Goal: Task Accomplishment & Management: Use online tool/utility

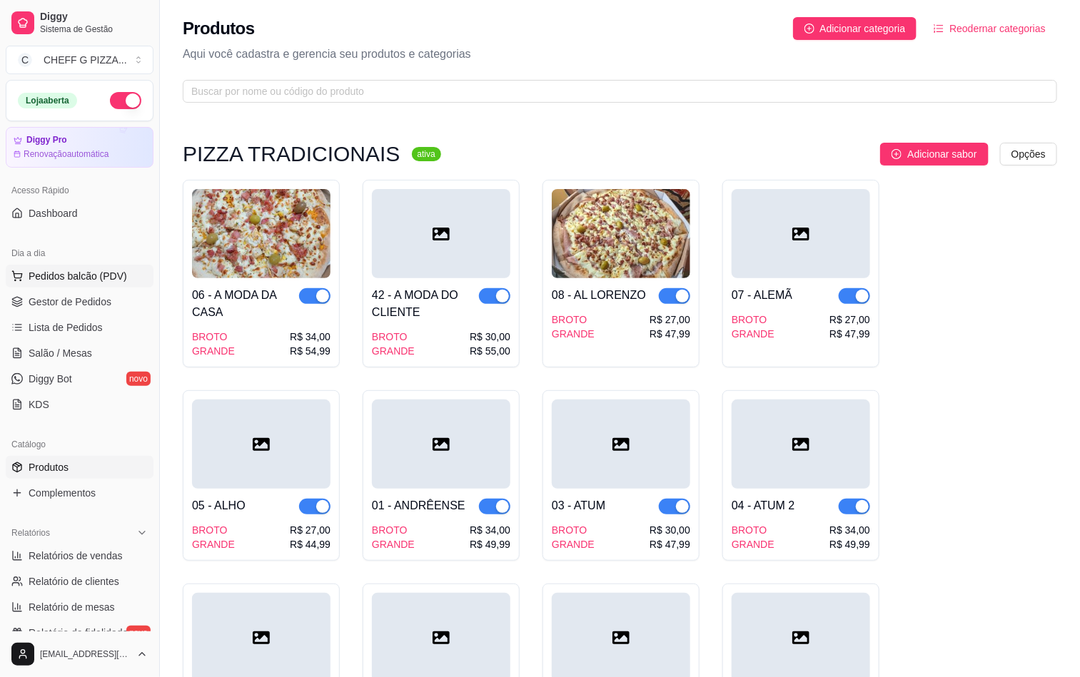
click at [43, 283] on span "Pedidos balcão (PDV)" at bounding box center [78, 276] width 98 height 14
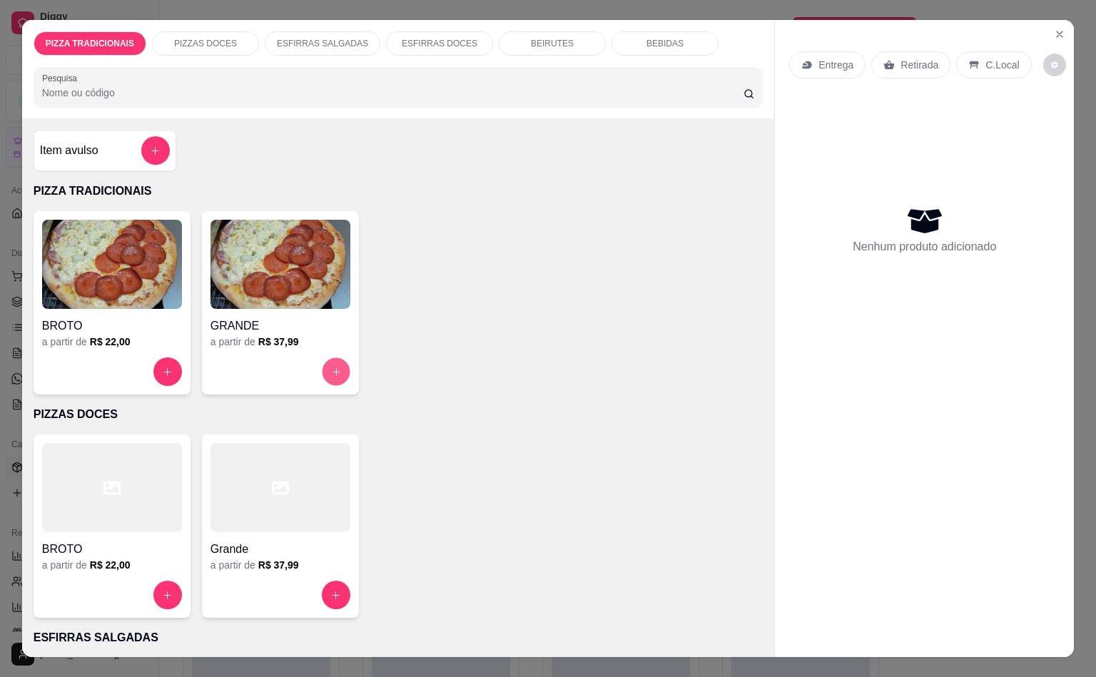
click at [322, 369] on button "increase-product-quantity" at bounding box center [336, 372] width 28 height 28
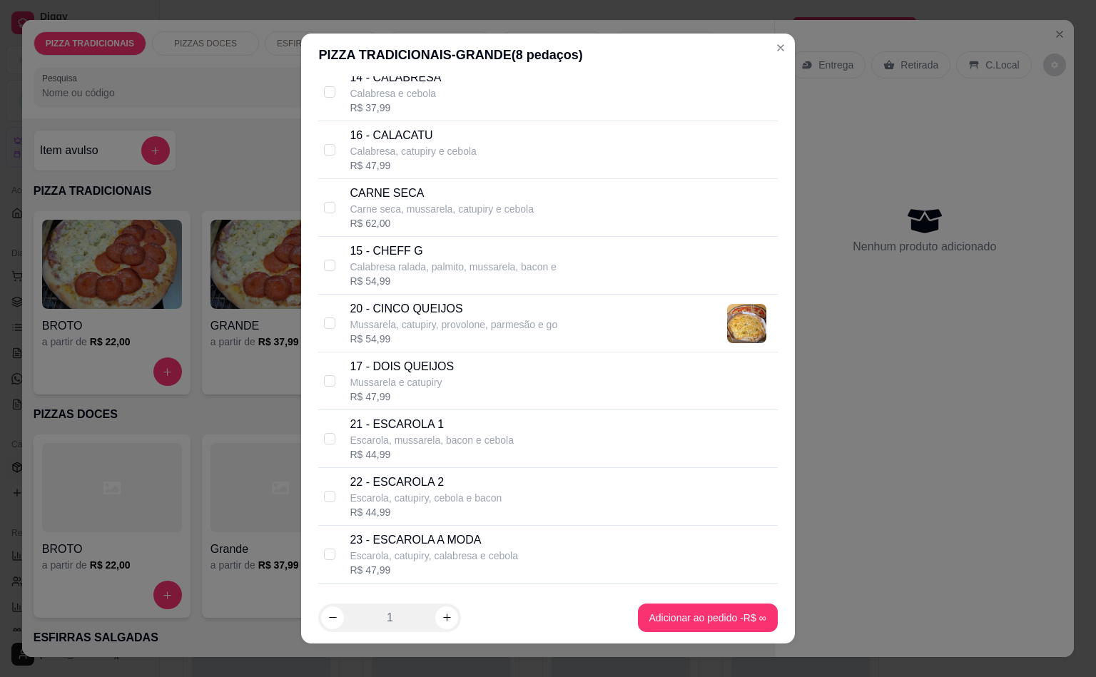
scroll to position [463, 0]
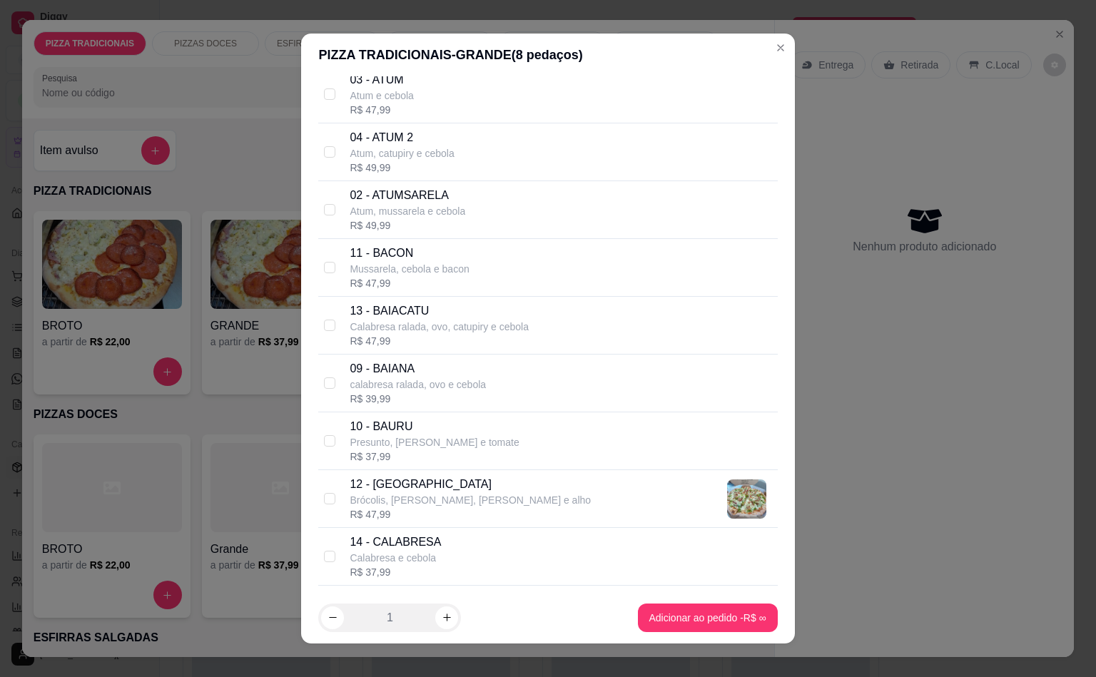
click at [398, 501] on p "Brócolis, [PERSON_NAME], [PERSON_NAME] e alho" at bounding box center [470, 500] width 241 height 14
checkbox input "true"
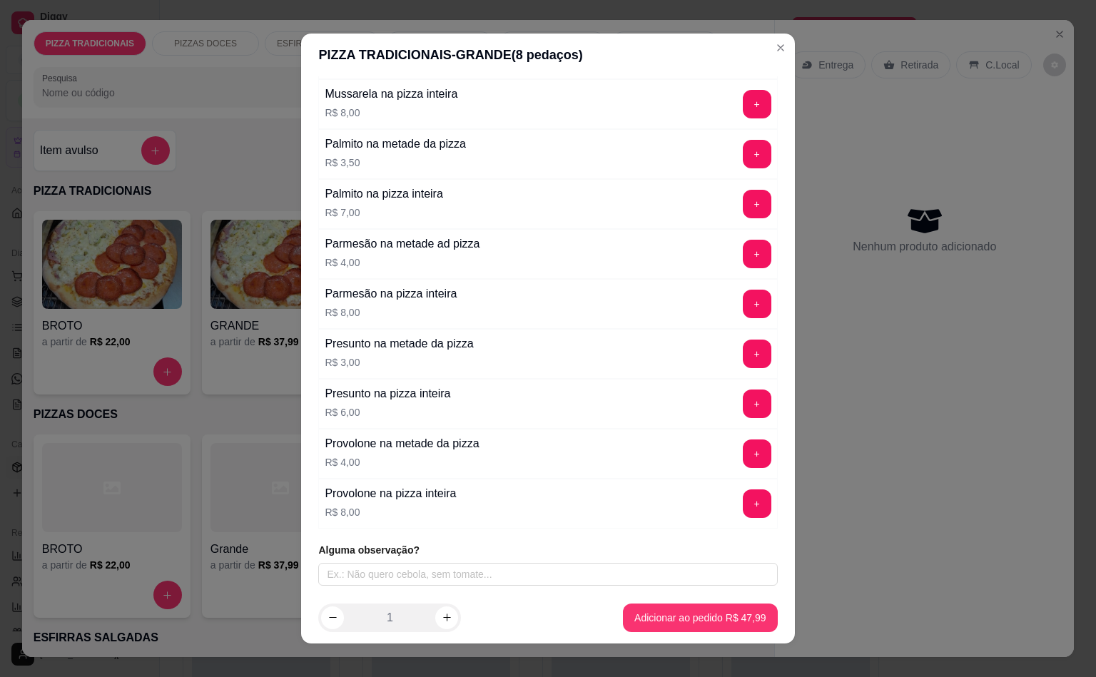
scroll to position [5222, 0]
click at [427, 577] on input "text" at bounding box center [547, 574] width 459 height 23
type input "Trocar bacon por palmito"
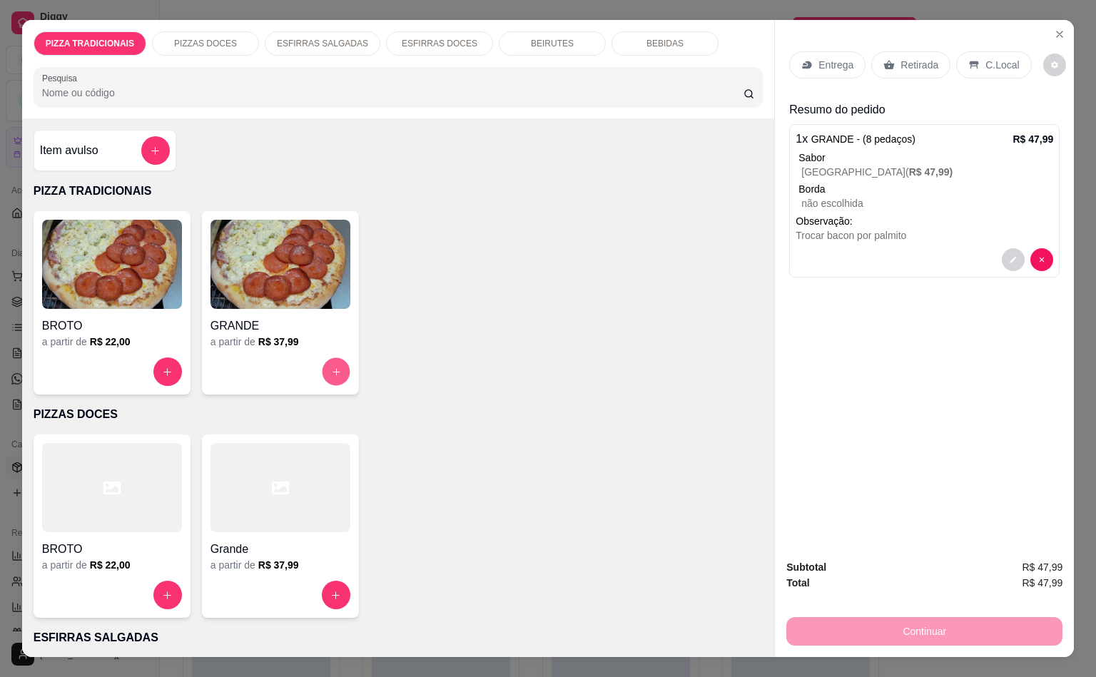
click at [332, 368] on icon "increase-product-quantity" at bounding box center [335, 372] width 11 height 11
click at [1003, 249] on button "decrease-product-quantity" at bounding box center [1014, 260] width 22 height 22
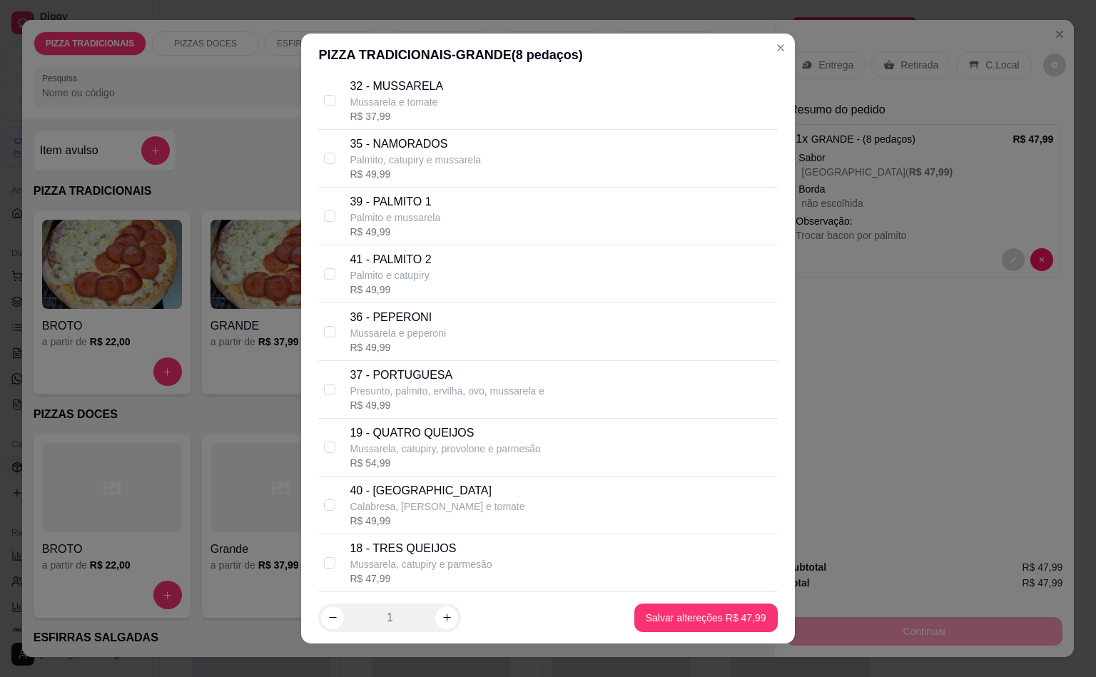
scroll to position [2319, 0]
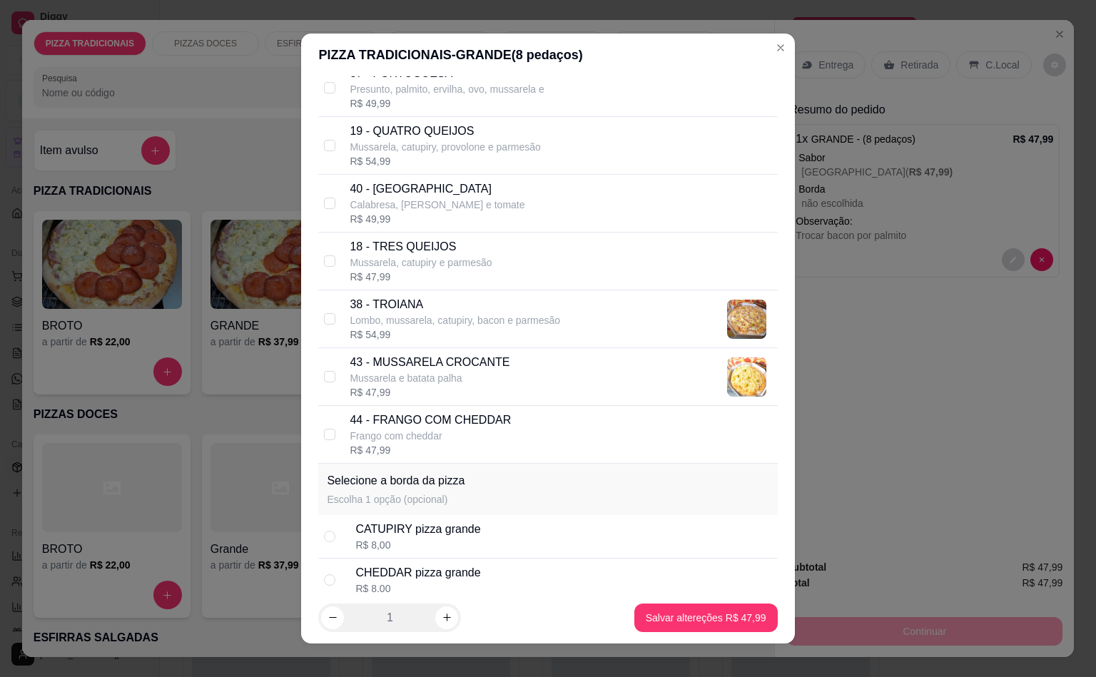
click at [407, 552] on div "R$ 8,00" at bounding box center [417, 545] width 125 height 14
radio input "true"
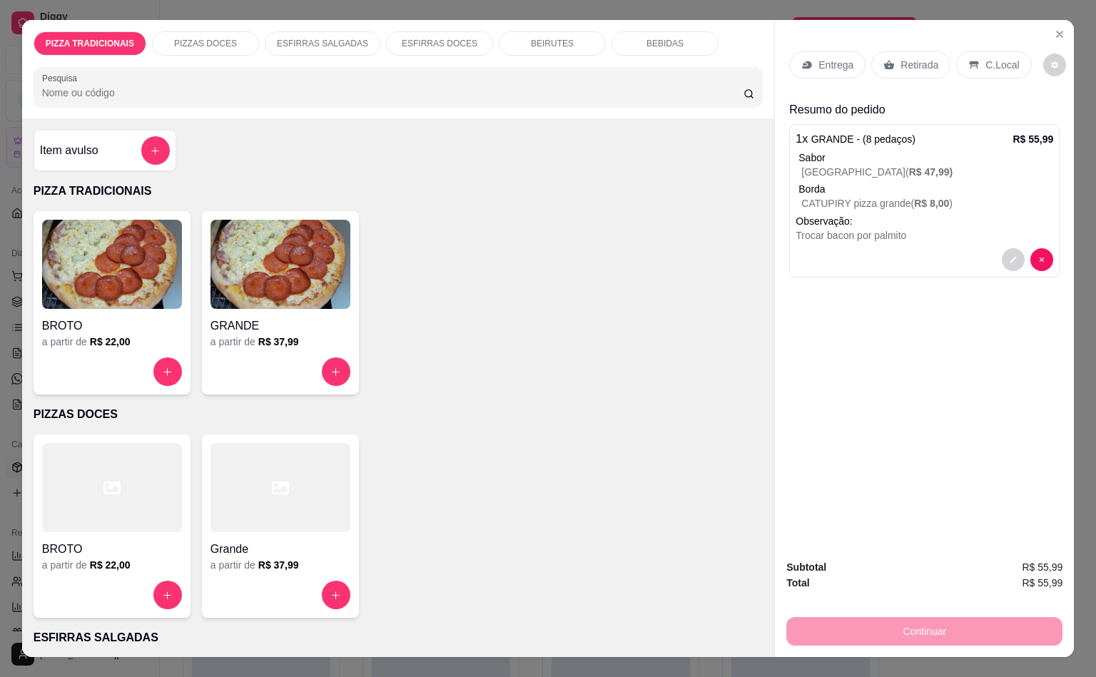
click at [296, 347] on div "GRANDE a partir de R$ 37,99" at bounding box center [280, 302] width 157 height 183
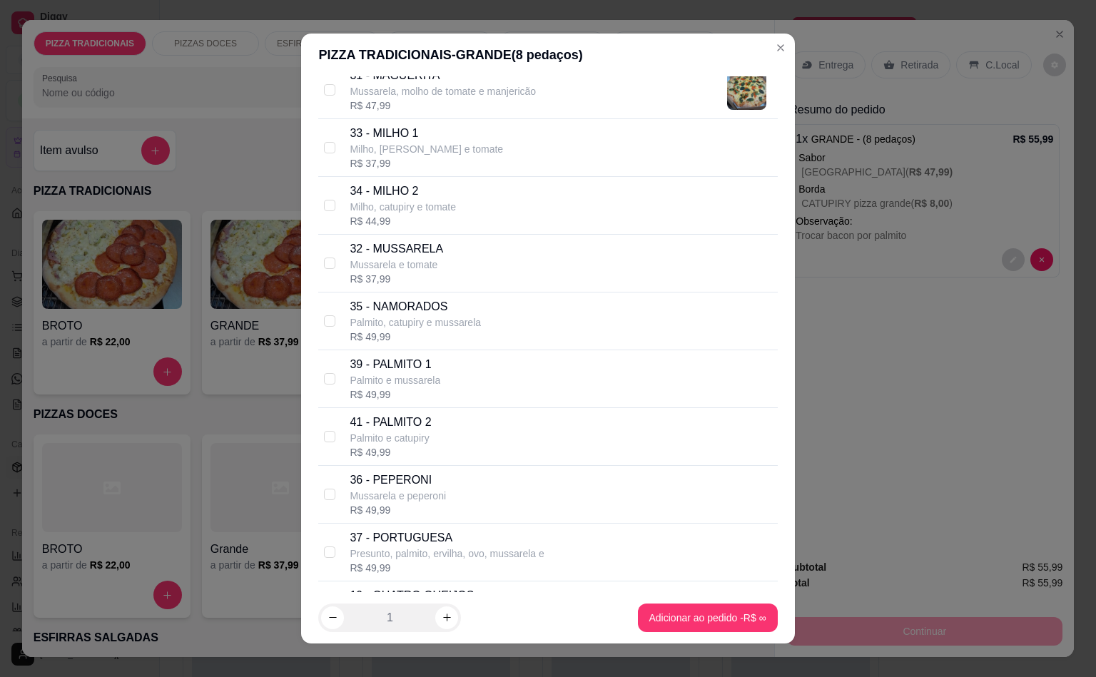
scroll to position [1391, 0]
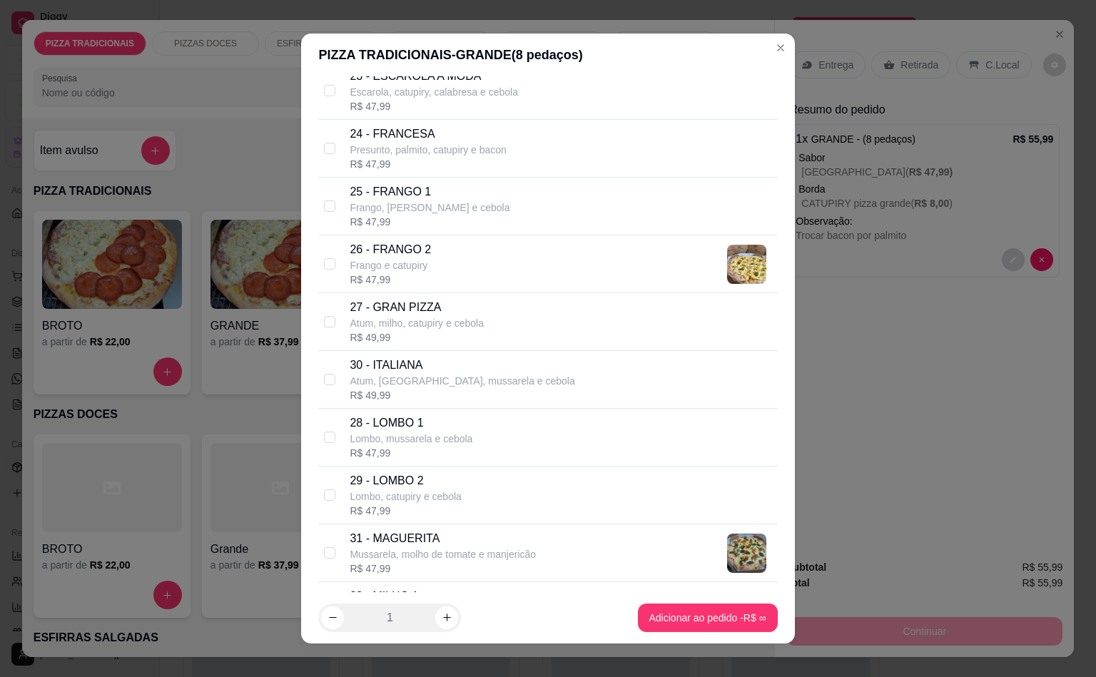
click at [428, 263] on div "26 - FRANGO 2 Frango e catupiry R$ 47,99" at bounding box center [561, 264] width 422 height 46
checkbox input "true"
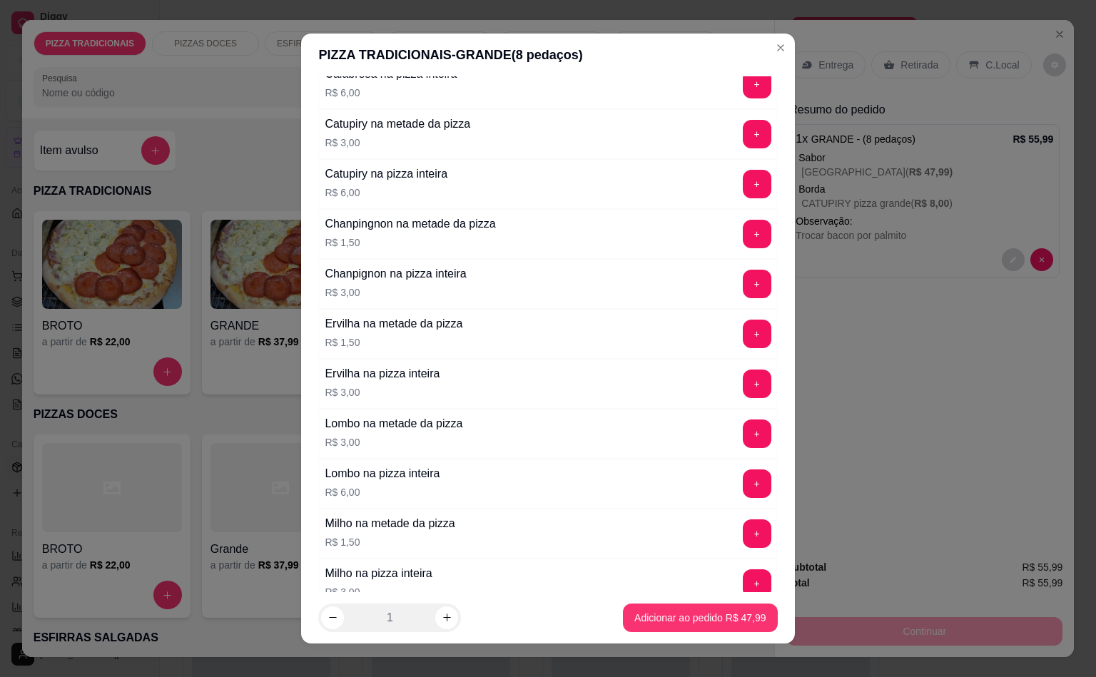
scroll to position [2783, 0]
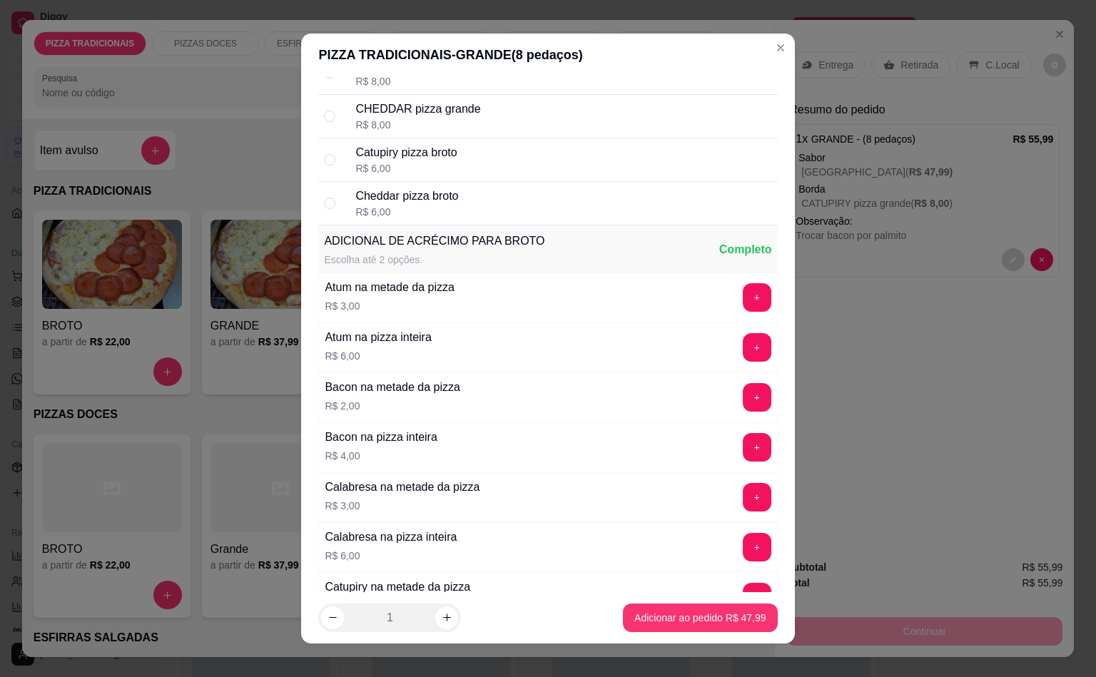
click at [491, 88] on div "CATUPIRY pizza grande R$ 8,00" at bounding box center [563, 72] width 416 height 31
radio input "true"
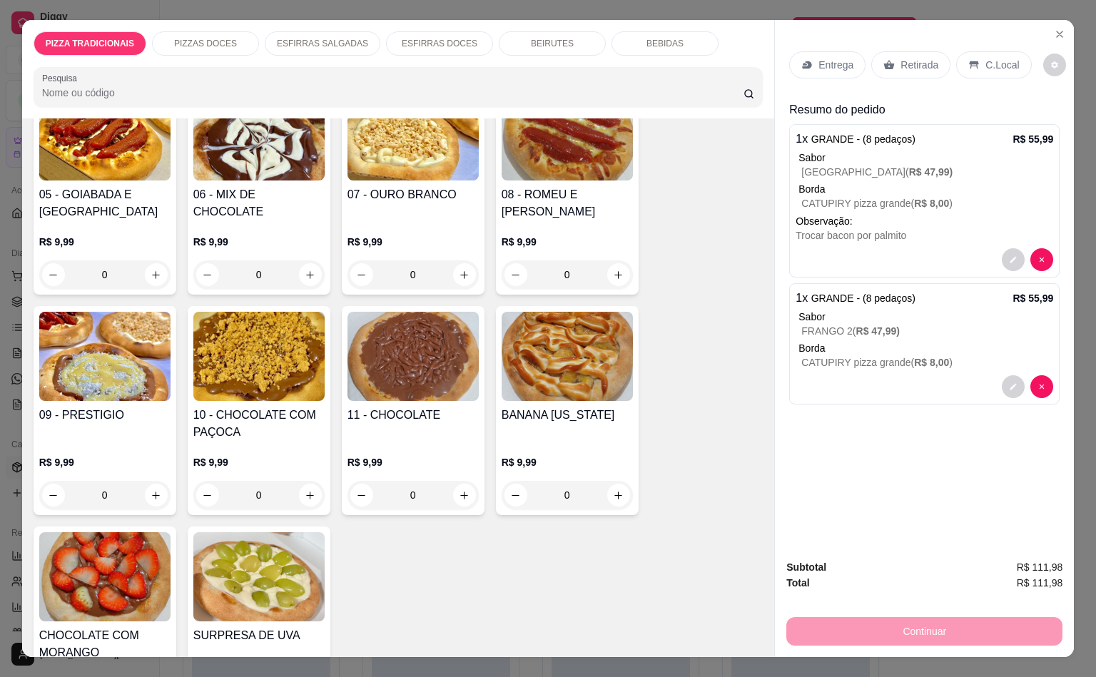
scroll to position [3246, 0]
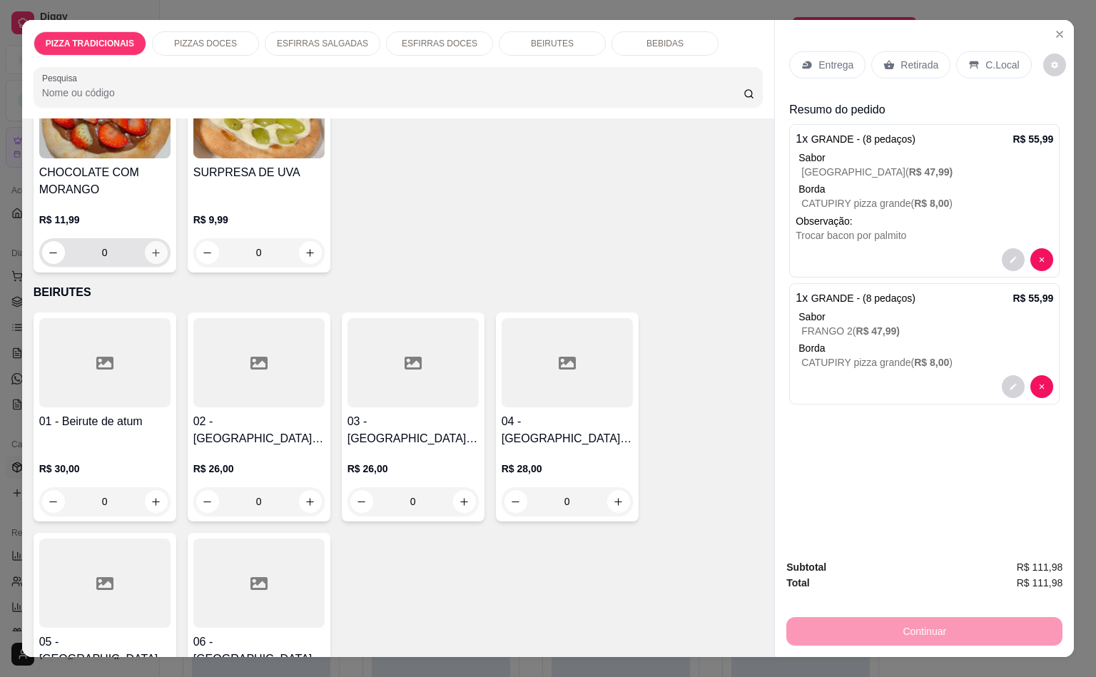
click at [151, 248] on icon "increase-product-quantity" at bounding box center [156, 253] width 11 height 11
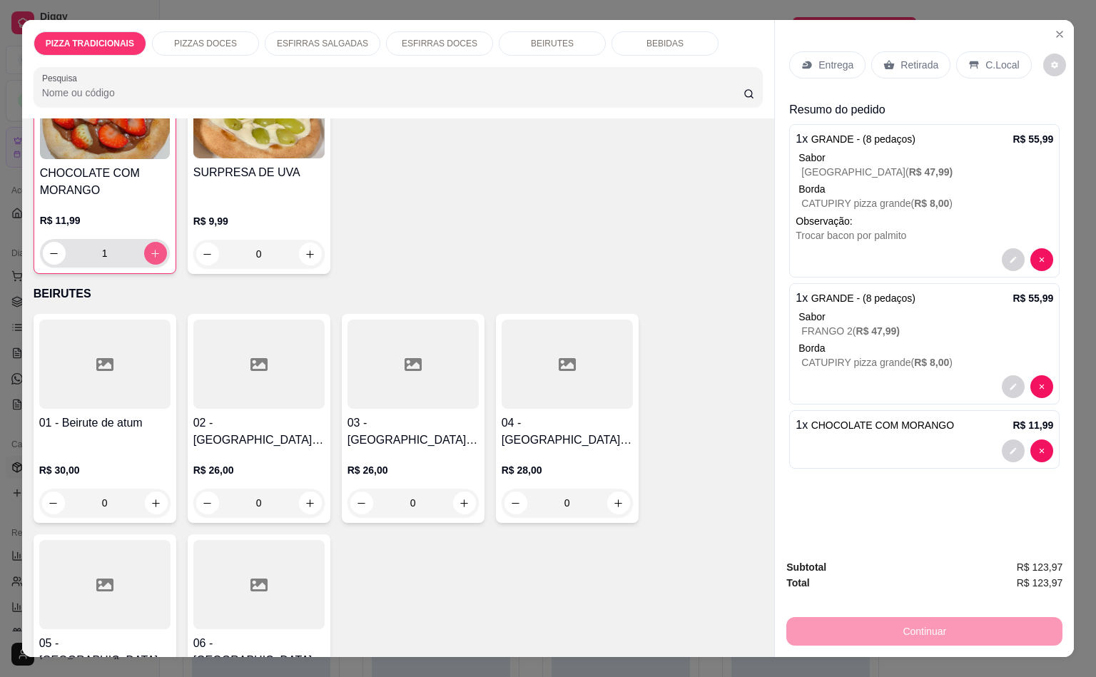
click at [150, 248] on icon "increase-product-quantity" at bounding box center [155, 253] width 11 height 11
click at [150, 247] on icon "increase-product-quantity" at bounding box center [155, 252] width 11 height 11
type input "3"
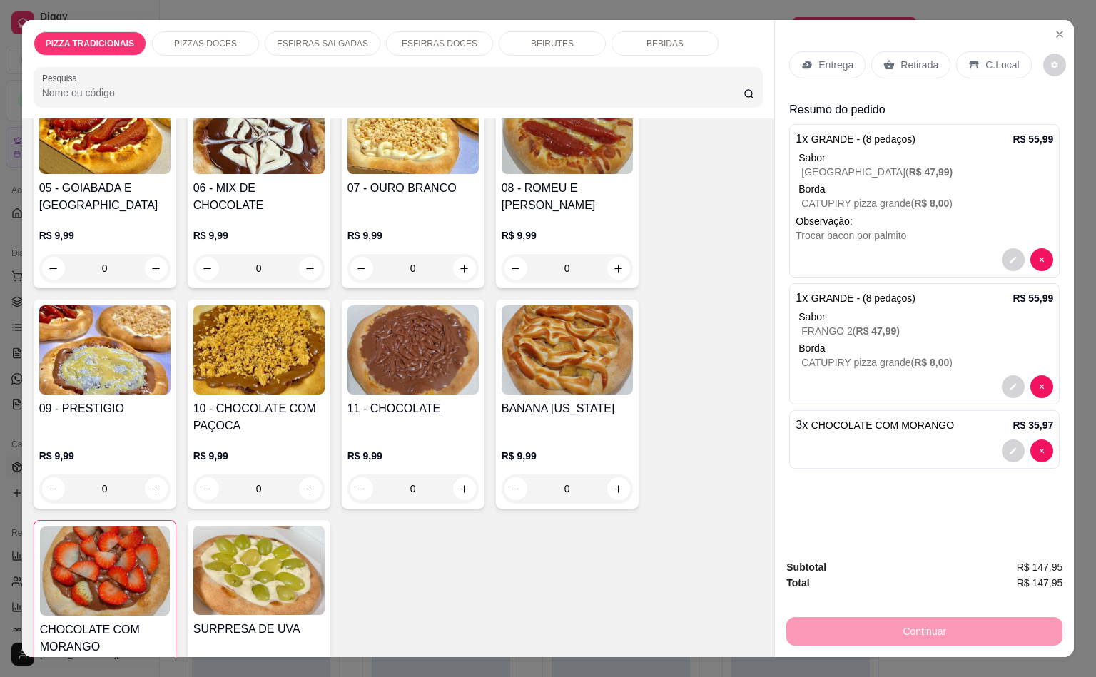
scroll to position [2784, 0]
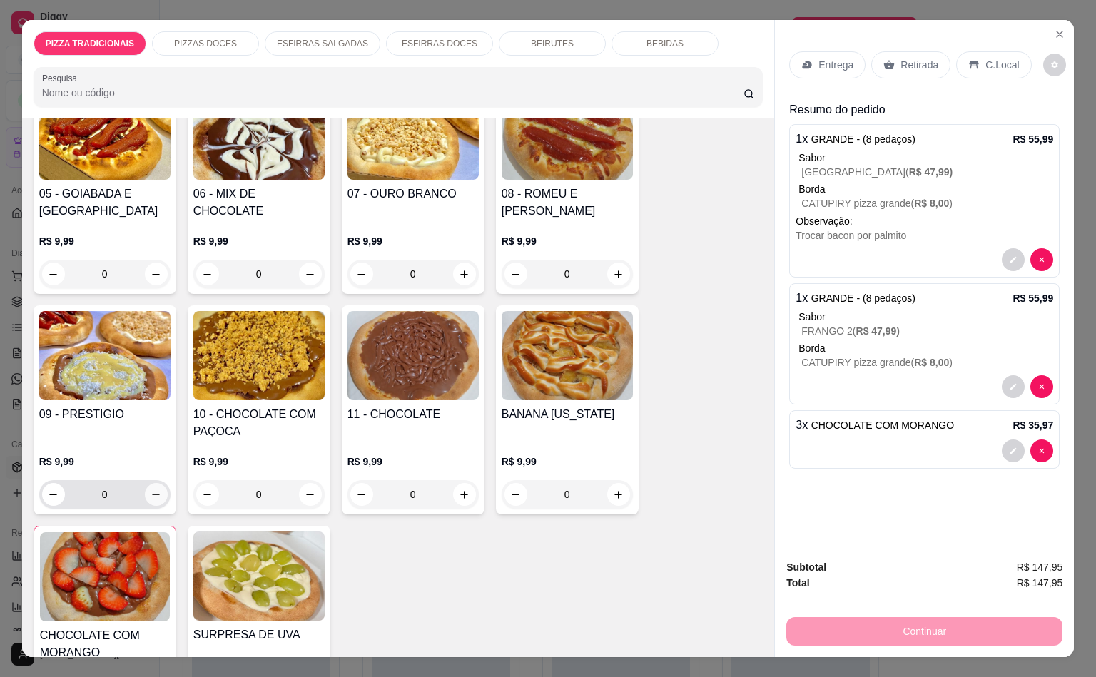
click at [151, 489] on icon "increase-product-quantity" at bounding box center [156, 494] width 11 height 11
type input "1"
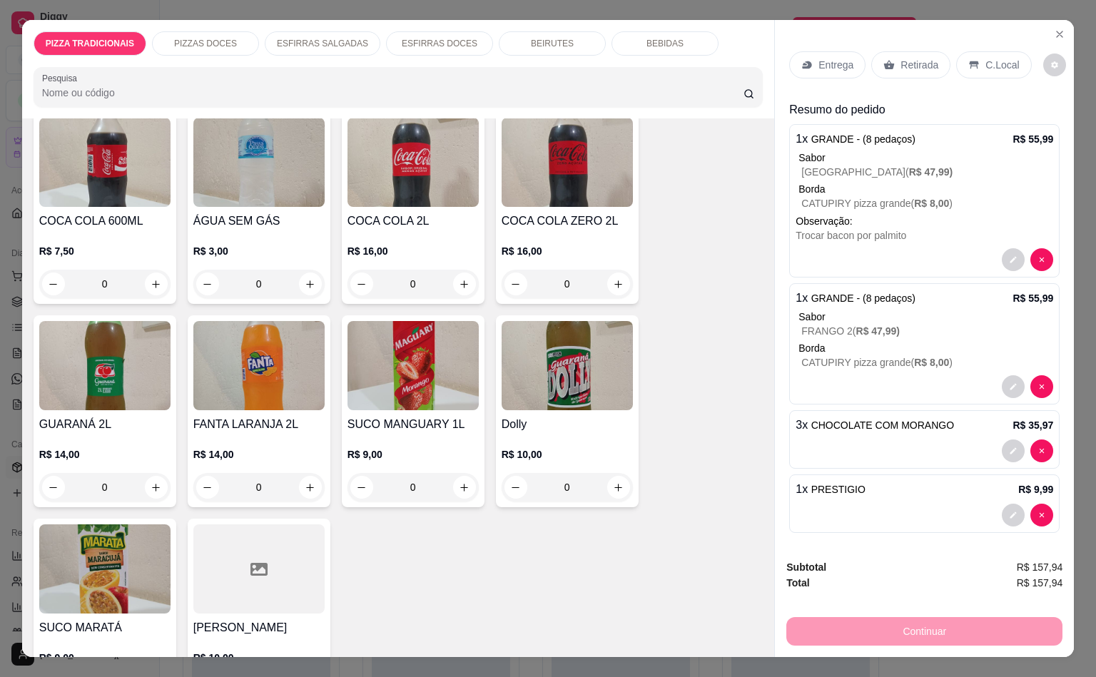
scroll to position [4123, 0]
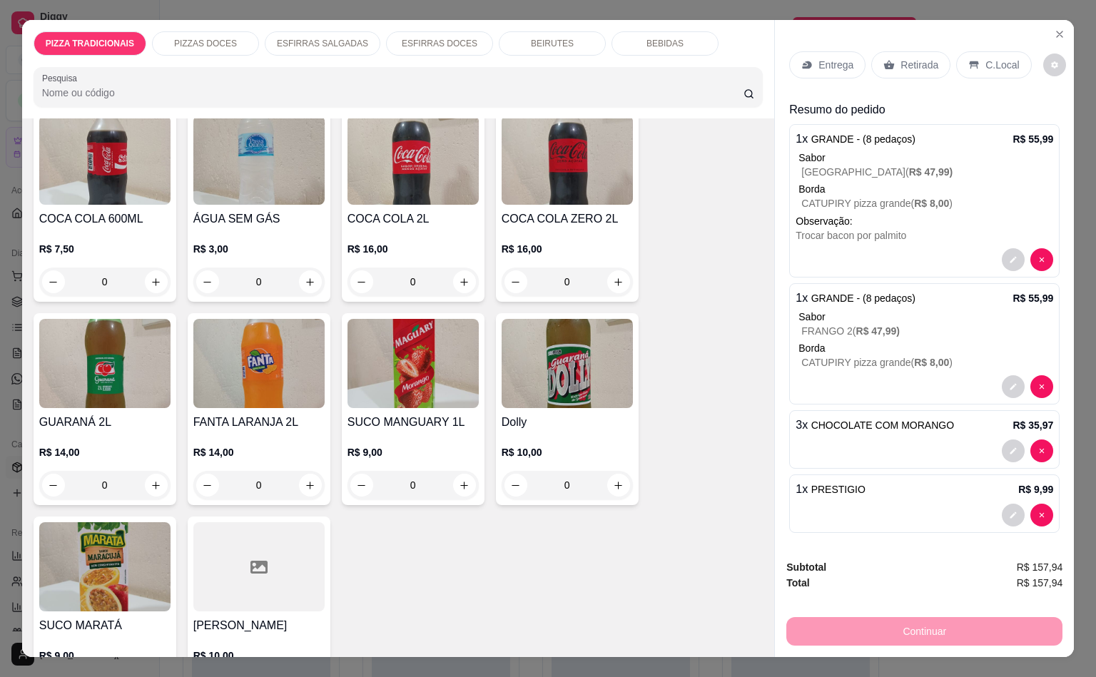
click at [96, 522] on img at bounding box center [104, 566] width 131 height 89
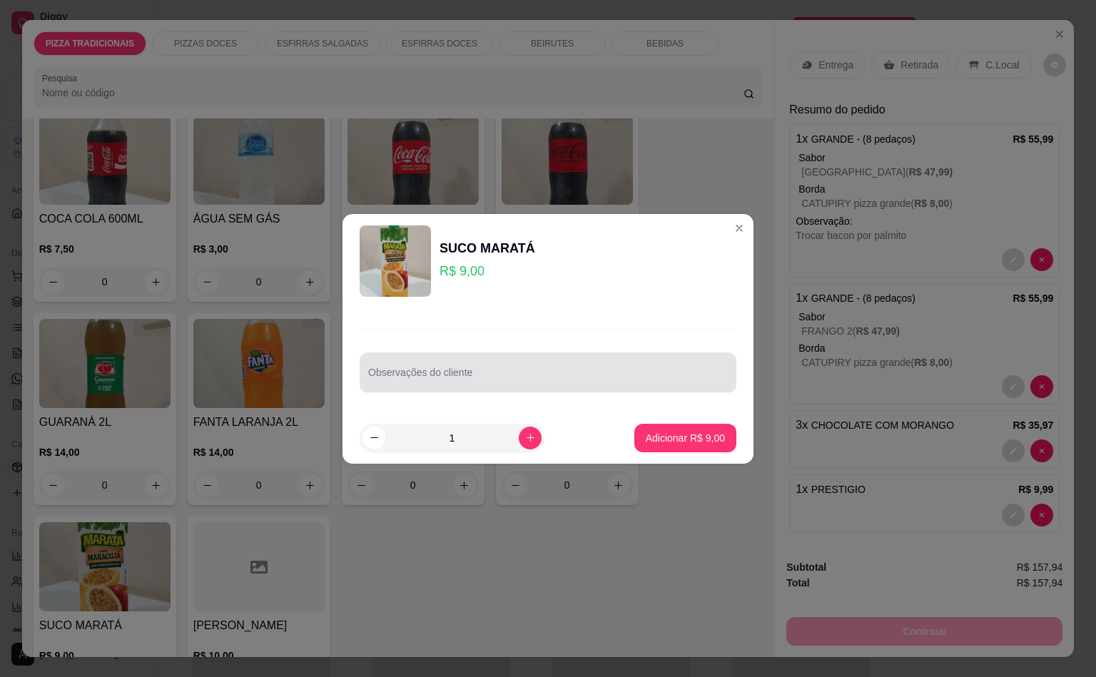
click at [399, 367] on div at bounding box center [548, 372] width 360 height 29
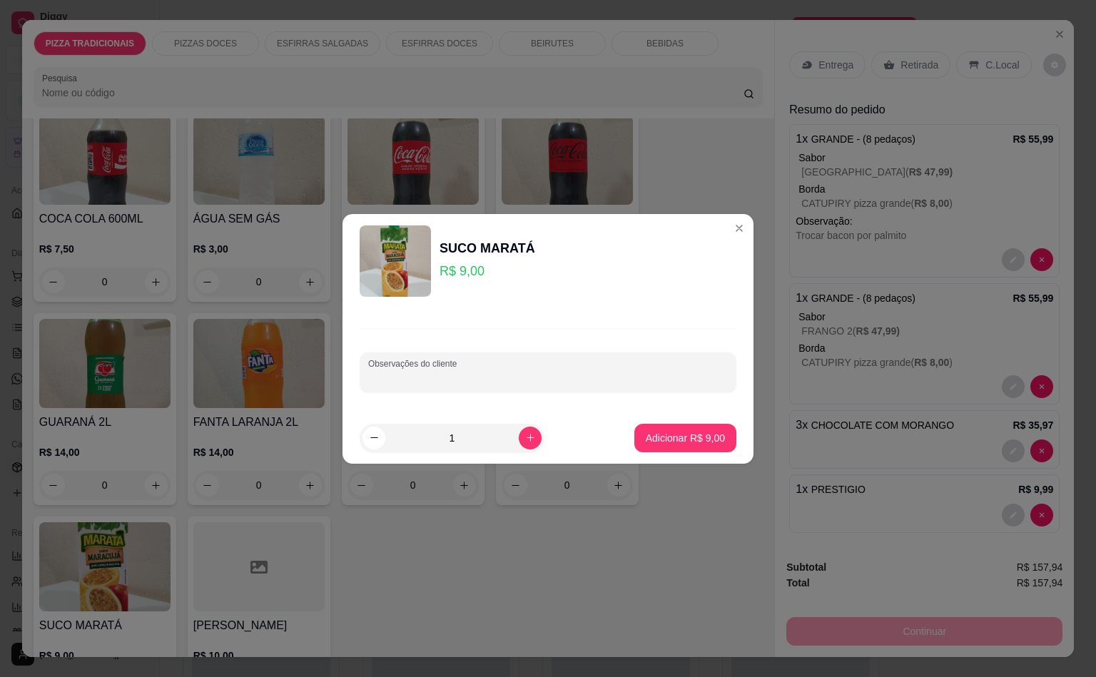
type input "M"
type input "Pesego"
click at [709, 432] on button "Adicionar R$ 9,00" at bounding box center [685, 438] width 99 height 28
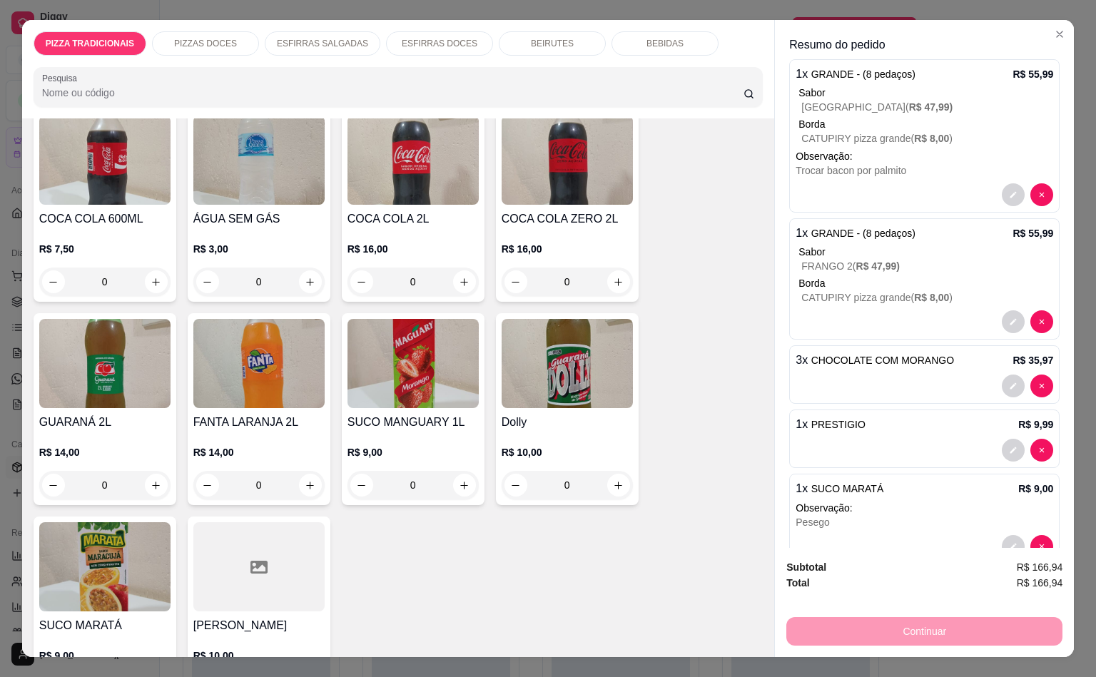
scroll to position [121, 0]
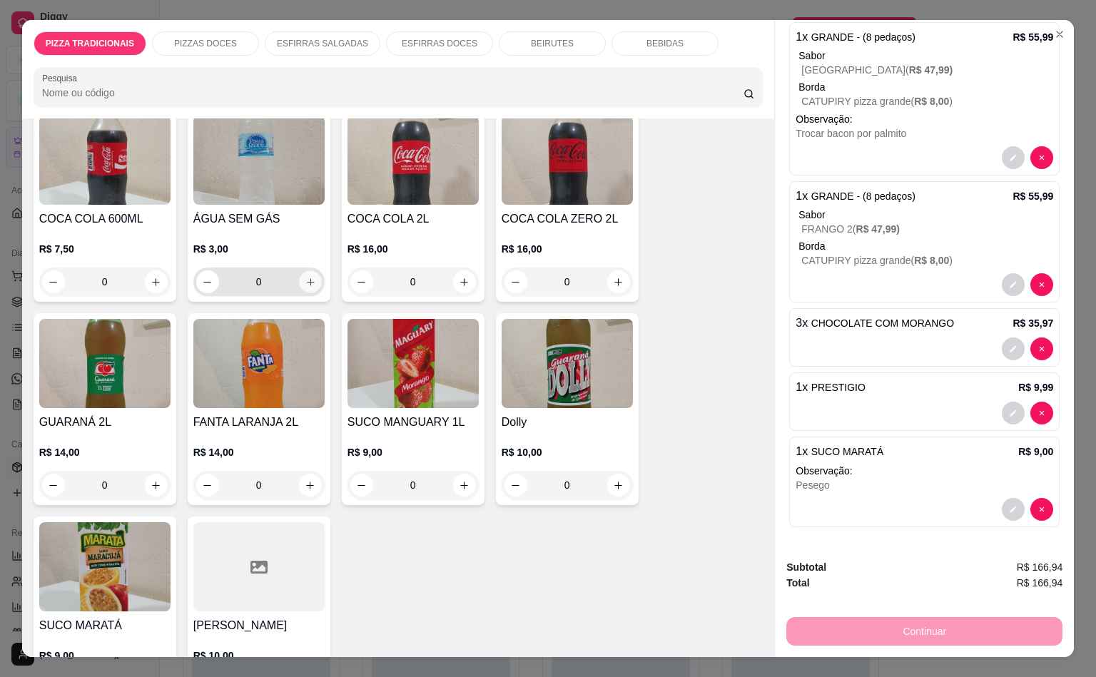
click at [305, 277] on icon "increase-product-quantity" at bounding box center [310, 282] width 11 height 11
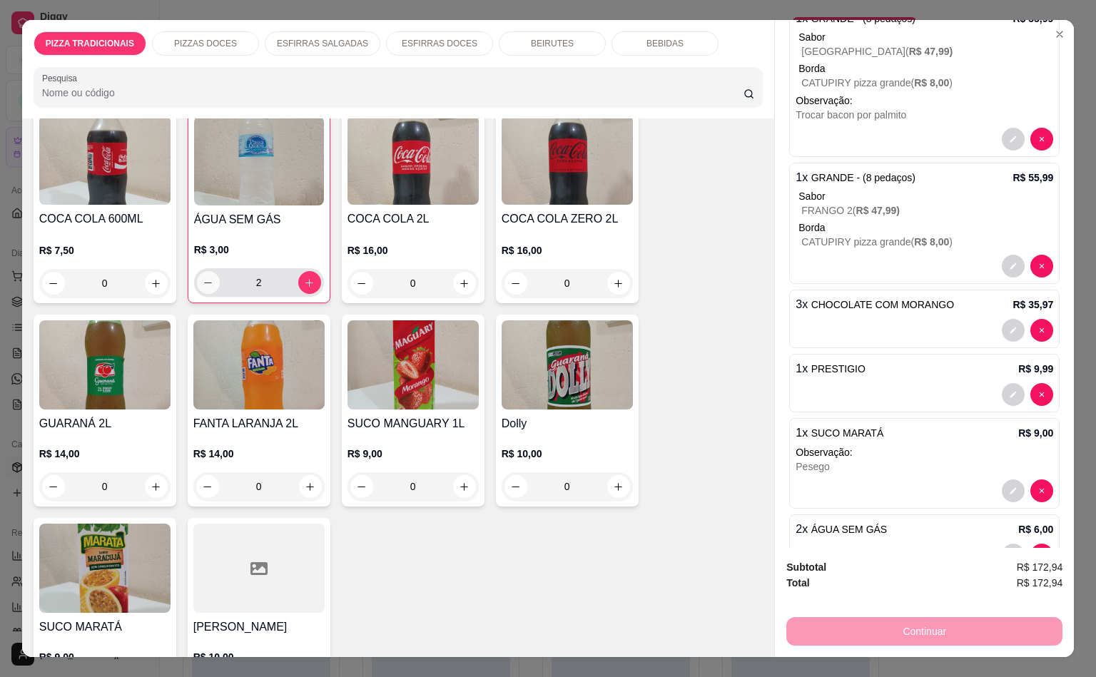
click at [208, 271] on button "decrease-product-quantity" at bounding box center [208, 282] width 23 height 23
click at [208, 272] on button "decrease-product-quantity" at bounding box center [208, 283] width 22 height 22
type input "0"
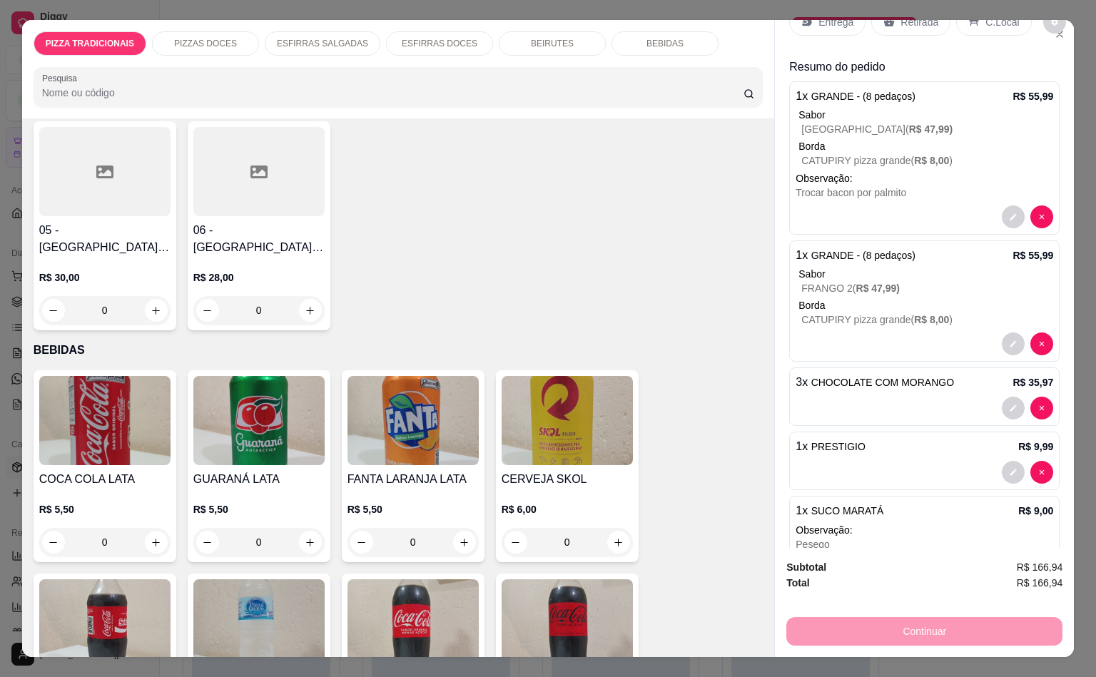
scroll to position [0, 0]
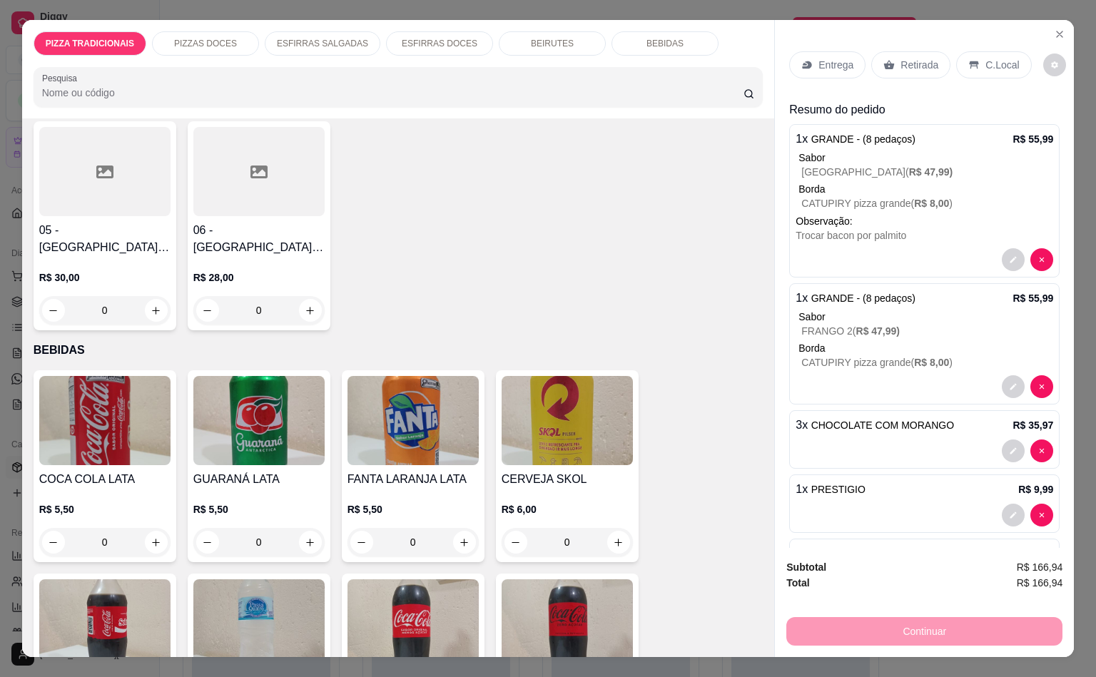
click at [810, 51] on div "Entrega" at bounding box center [827, 64] width 76 height 27
click at [905, 61] on p "Retirada" at bounding box center [920, 65] width 38 height 14
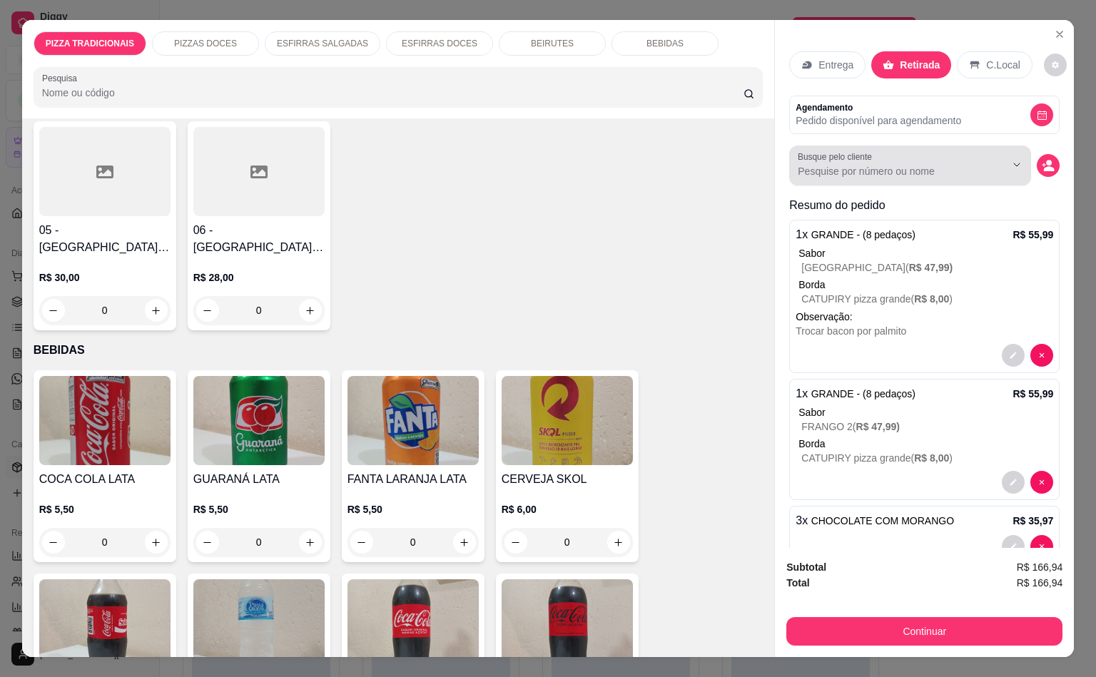
click at [863, 170] on input "Busque pelo cliente" at bounding box center [890, 171] width 185 height 14
type input "[PERSON_NAME]"
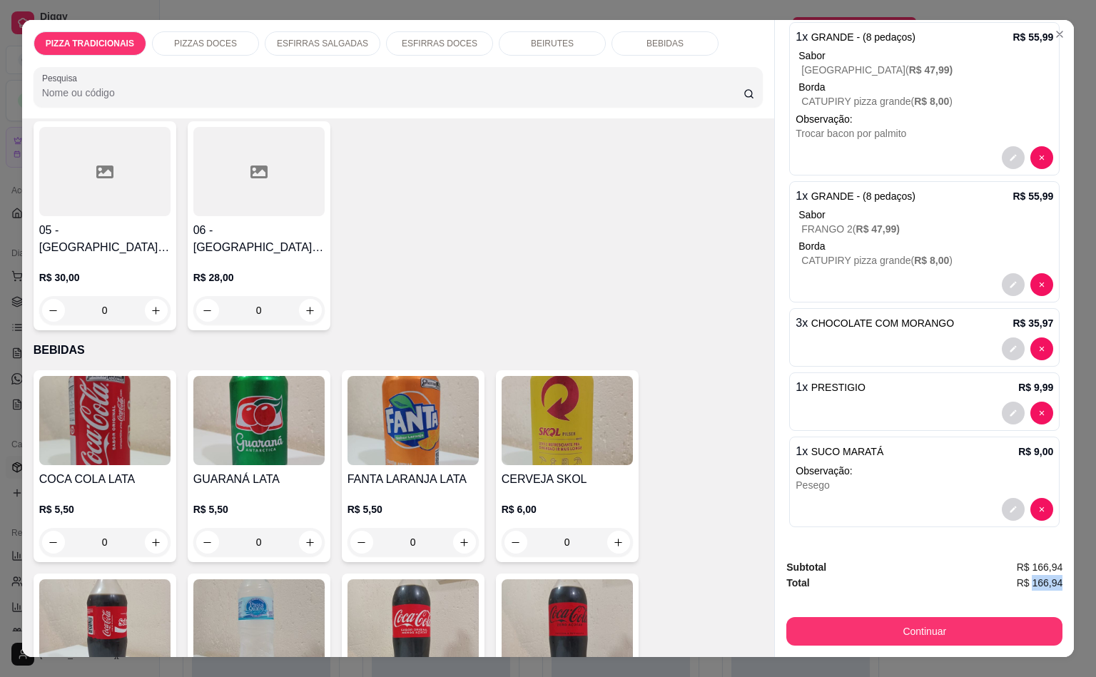
scroll to position [0, 3]
drag, startPoint x: 1025, startPoint y: 576, endPoint x: 1079, endPoint y: 569, distance: 53.9
click at [1079, 569] on div "PIZZA TRADICIONAIS PIZZAS DOCES ESFIRRAS SALGADAS ESFIRRAS DOCES BEIRUTES BEBID…" at bounding box center [548, 338] width 1096 height 677
copy span "166,94"
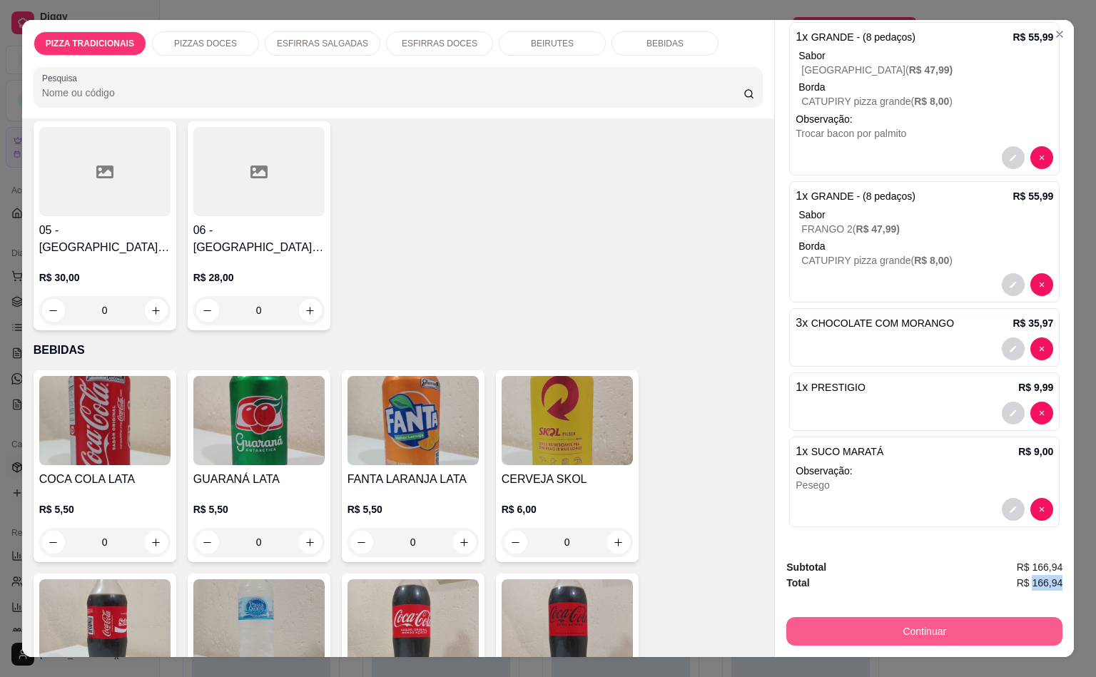
click at [869, 636] on button "Continuar" at bounding box center [924, 631] width 276 height 29
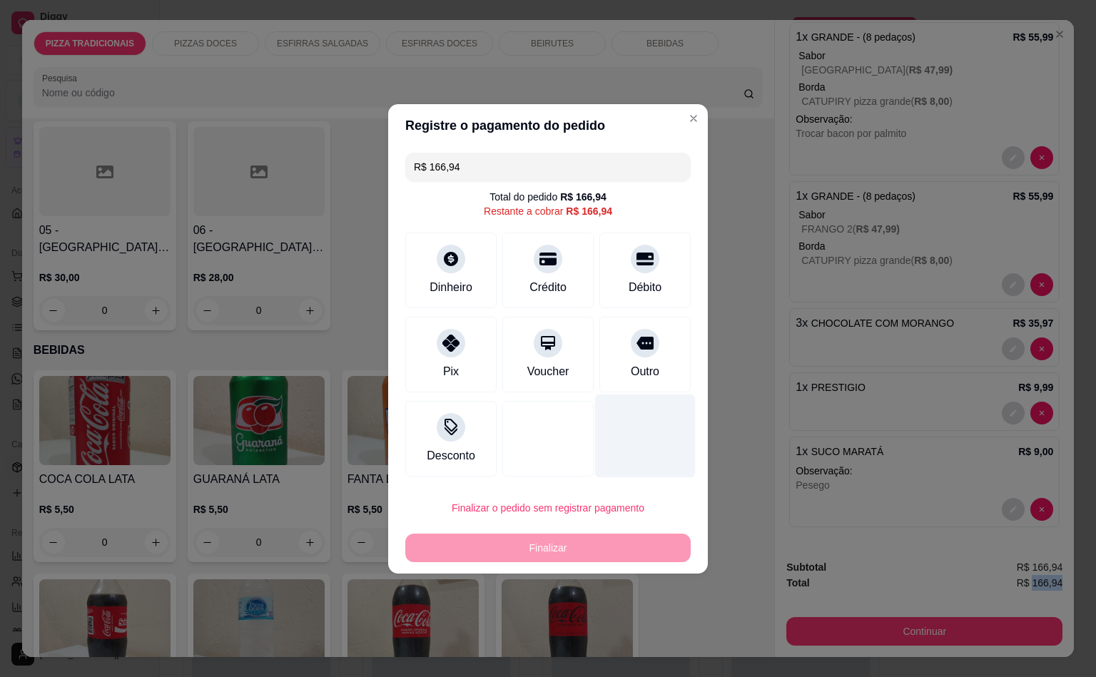
click at [649, 401] on div at bounding box center [645, 435] width 101 height 83
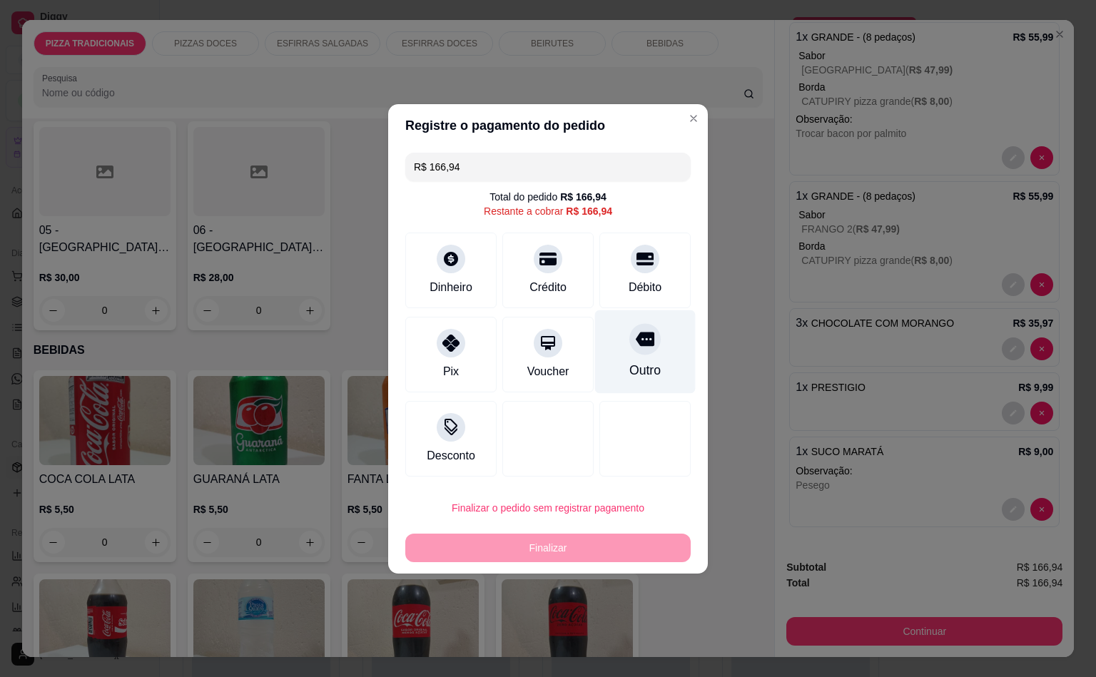
click at [654, 349] on div "Outro" at bounding box center [645, 351] width 101 height 83
type input "R$ 0,00"
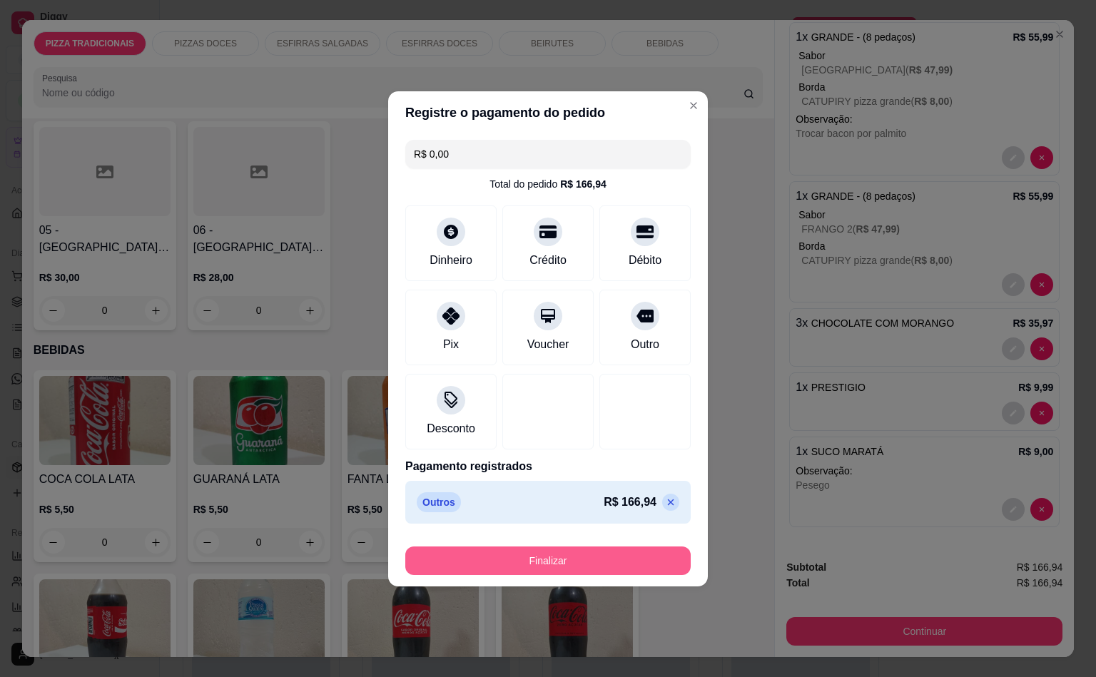
click at [653, 554] on button "Finalizar" at bounding box center [547, 561] width 285 height 29
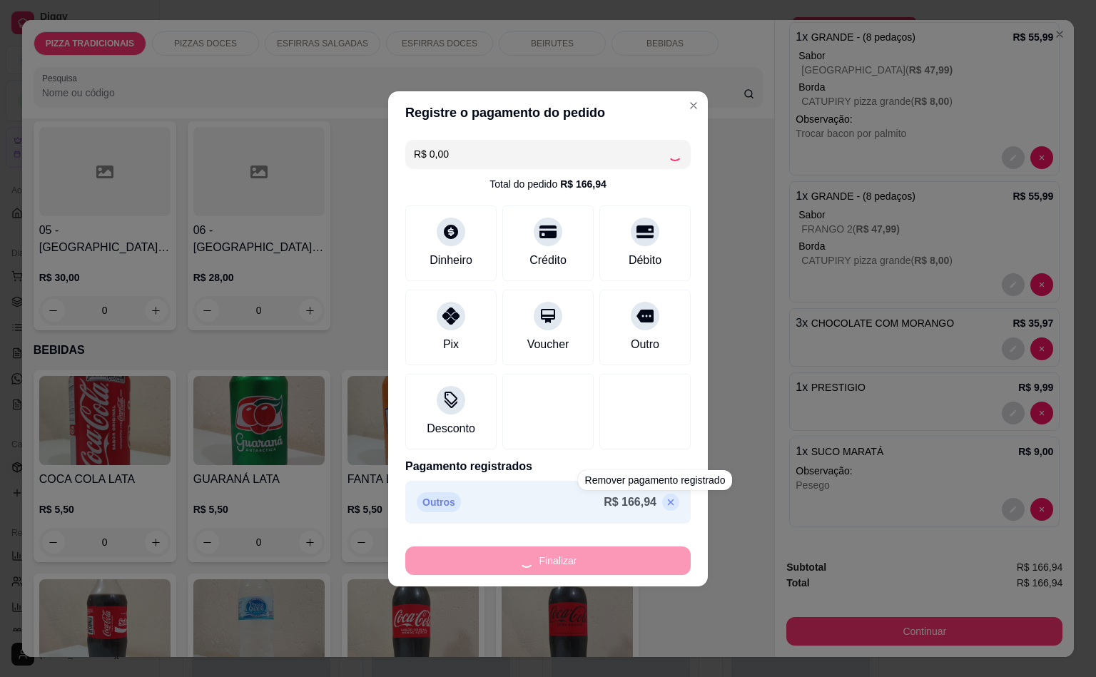
type input "0"
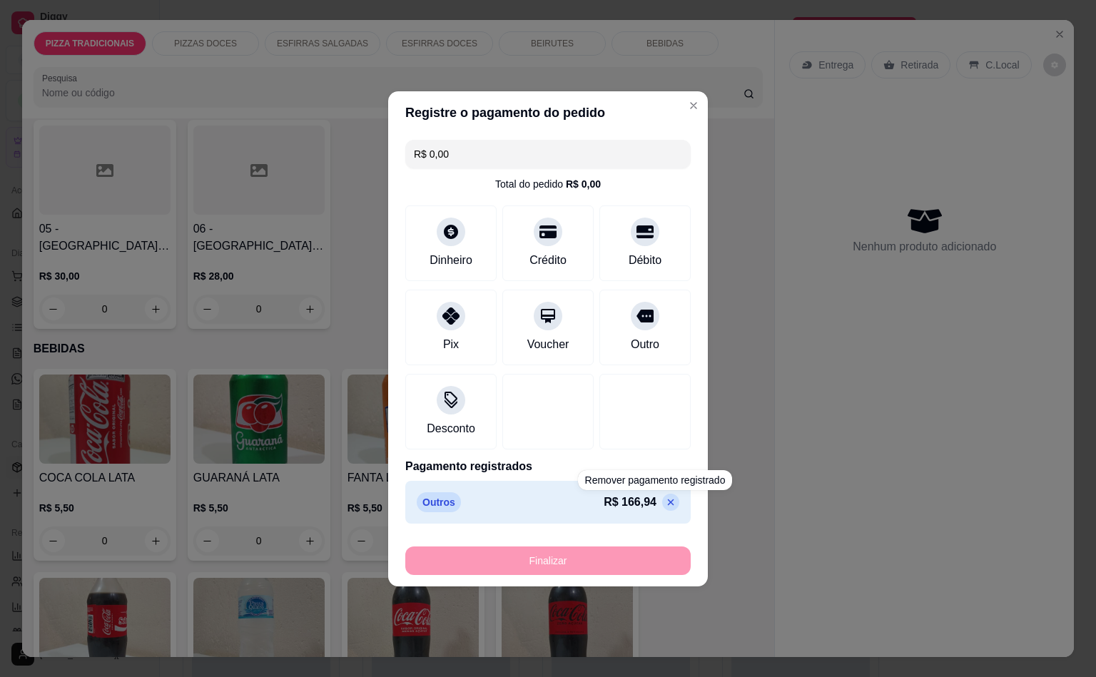
type input "-R$ 166,94"
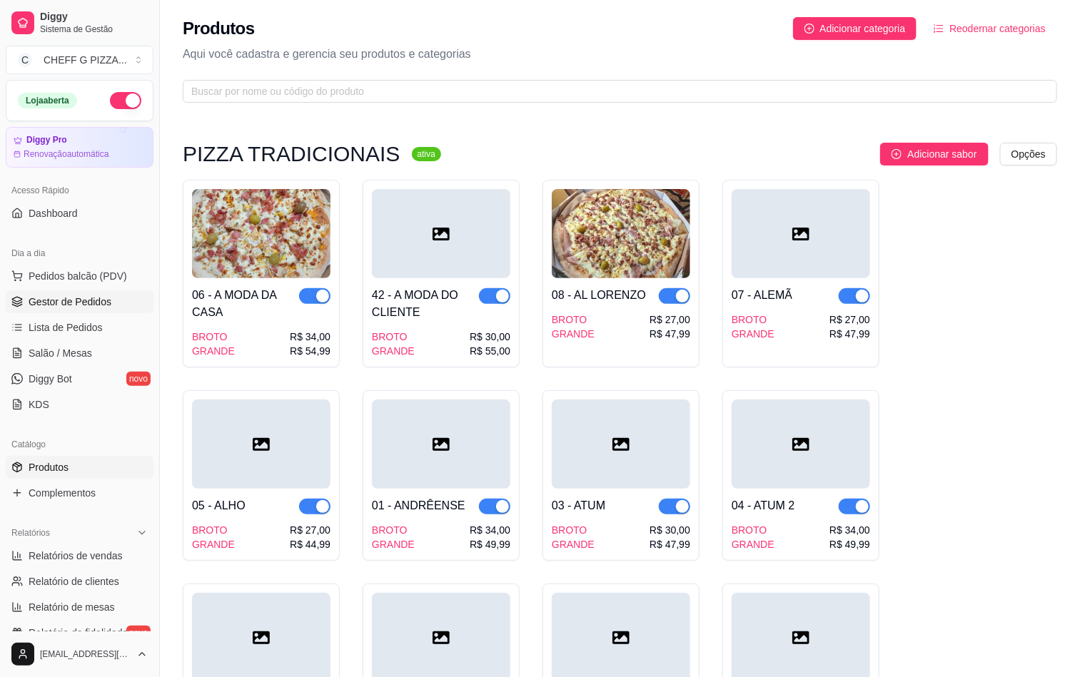
click at [50, 304] on span "Gestor de Pedidos" at bounding box center [70, 302] width 83 height 14
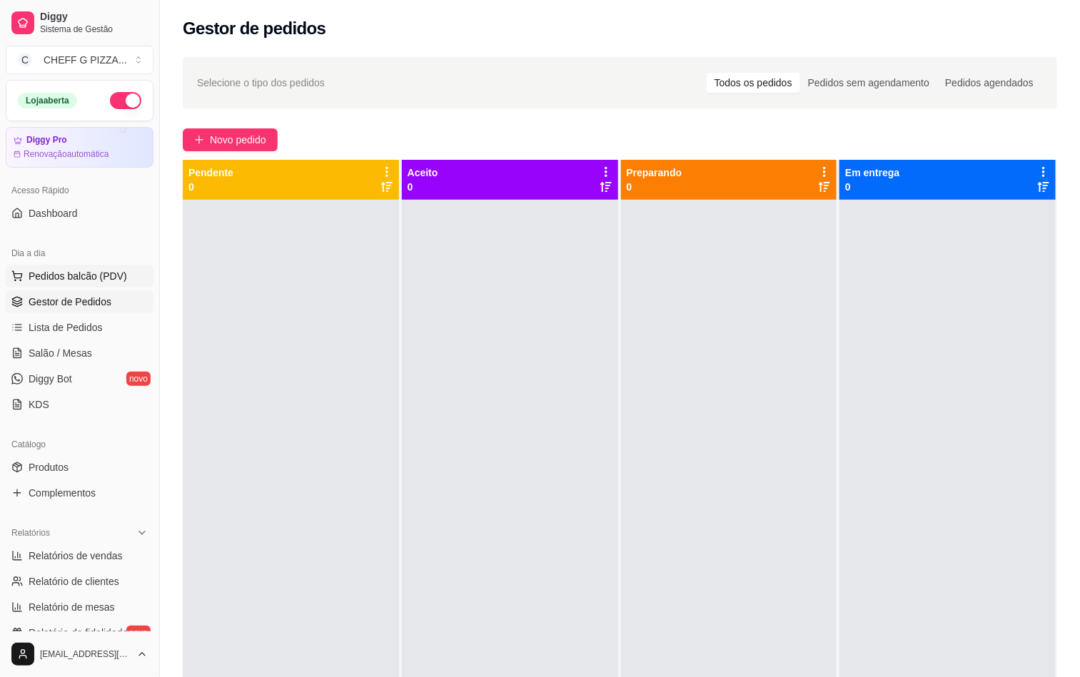
click at [54, 283] on span "Pedidos balcão (PDV)" at bounding box center [78, 276] width 98 height 14
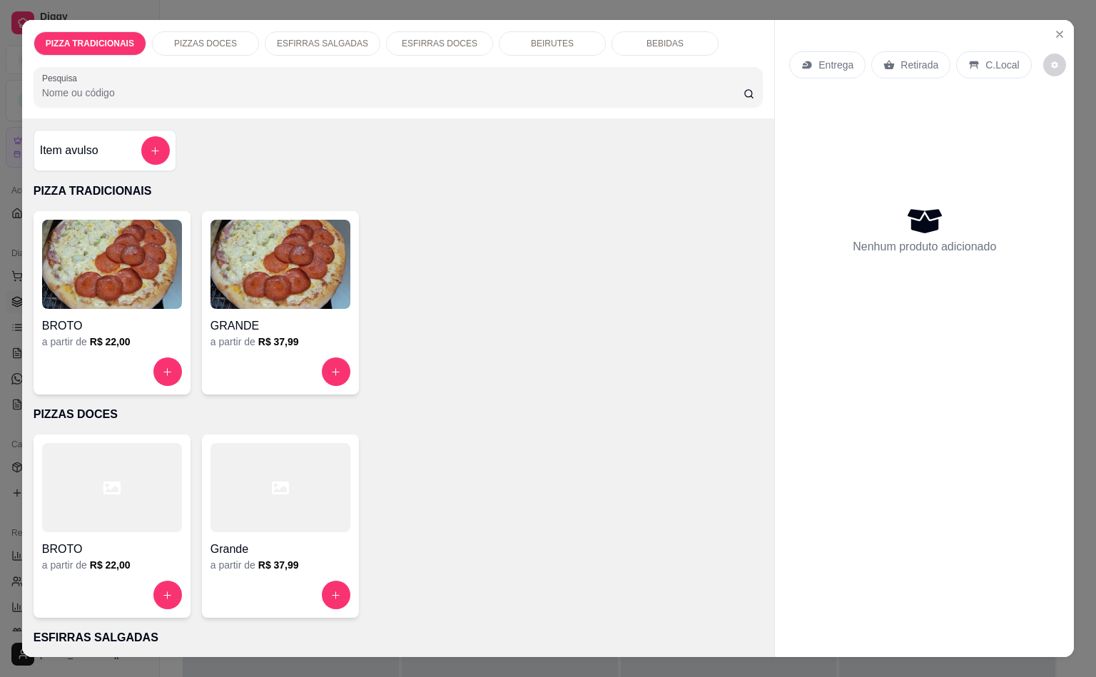
click at [953, 131] on div "Nenhum produto adicionado" at bounding box center [924, 230] width 270 height 280
click at [1054, 29] on icon "Close" at bounding box center [1059, 34] width 11 height 11
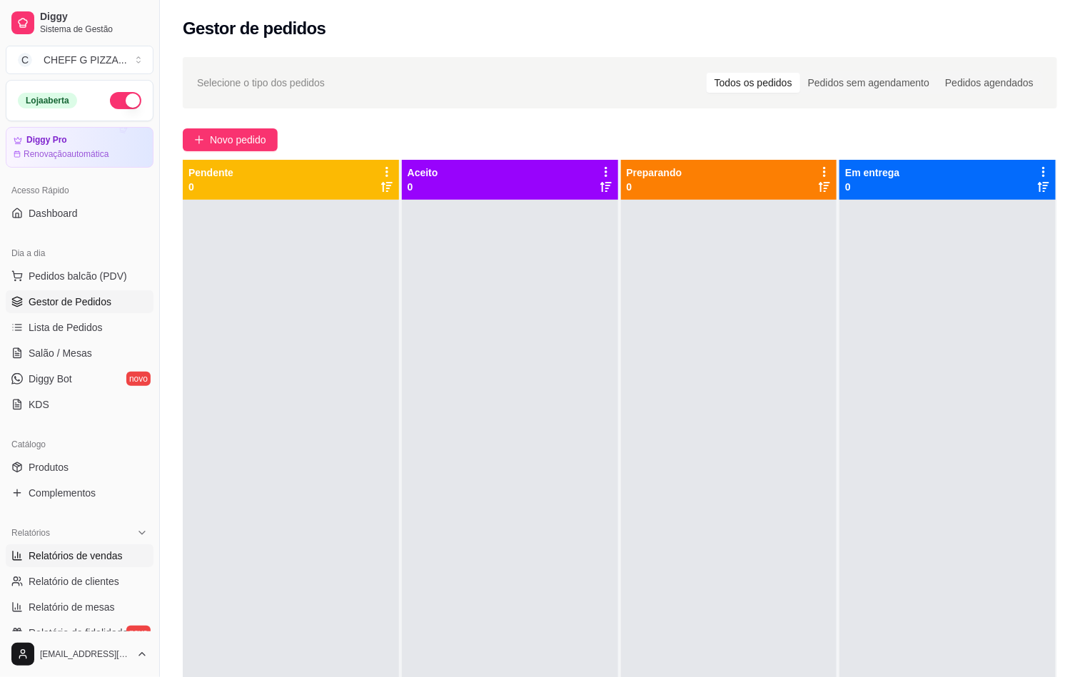
click at [110, 557] on span "Relatórios de vendas" at bounding box center [76, 556] width 94 height 14
select select "ALL"
select select "0"
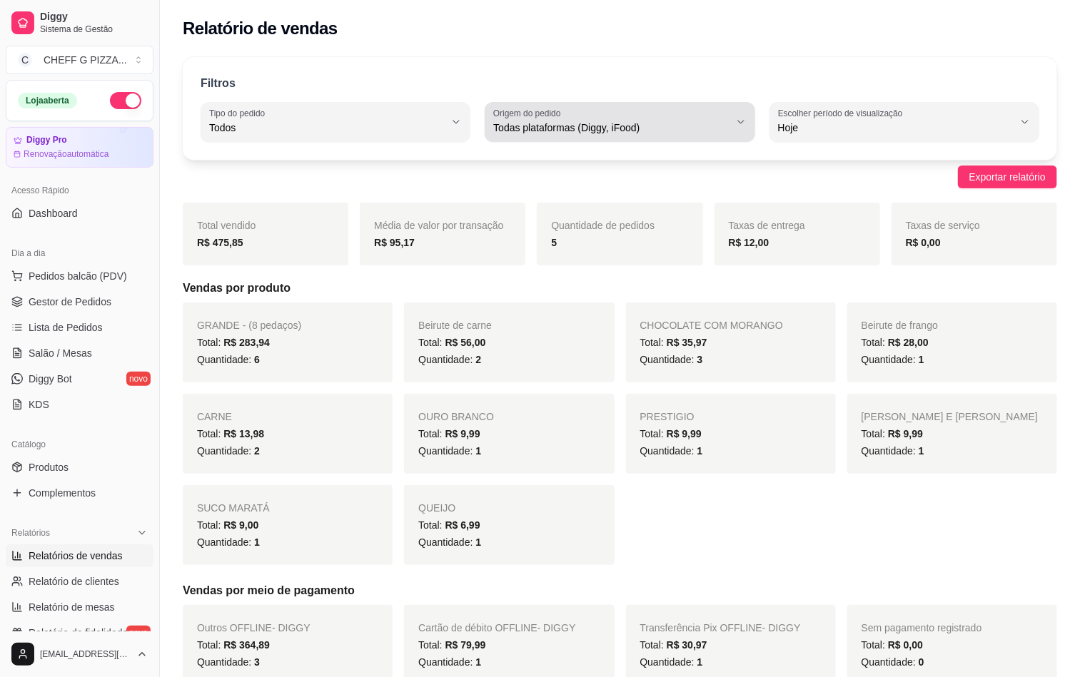
click at [737, 124] on icon "button" at bounding box center [740, 121] width 11 height 11
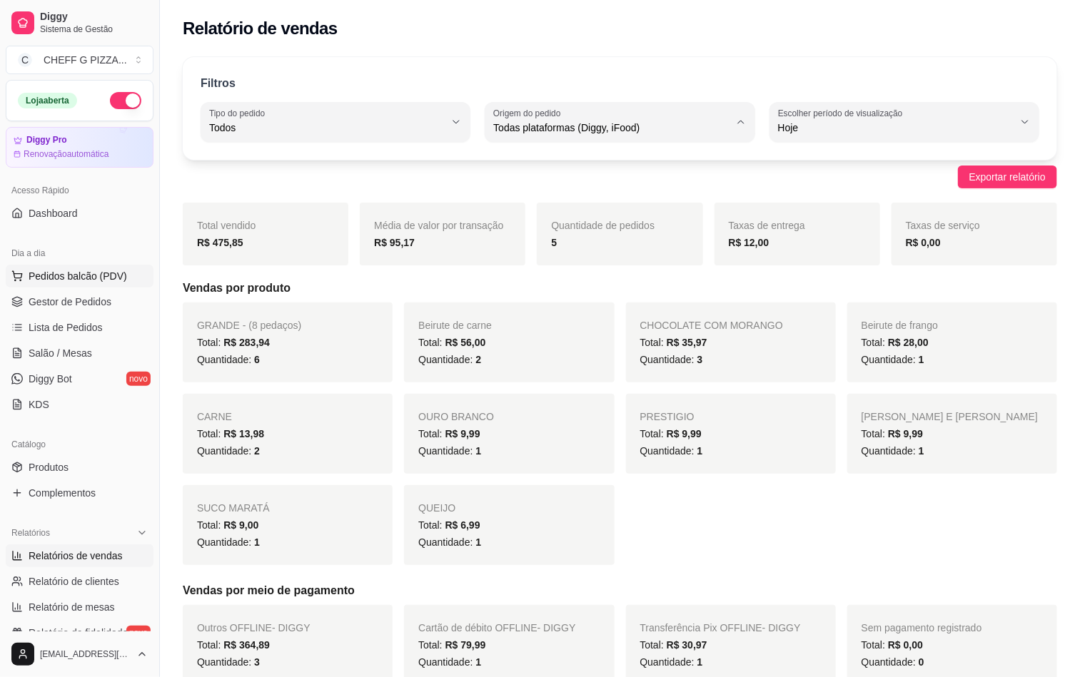
click at [78, 278] on span "Pedidos balcão (PDV)" at bounding box center [78, 276] width 98 height 14
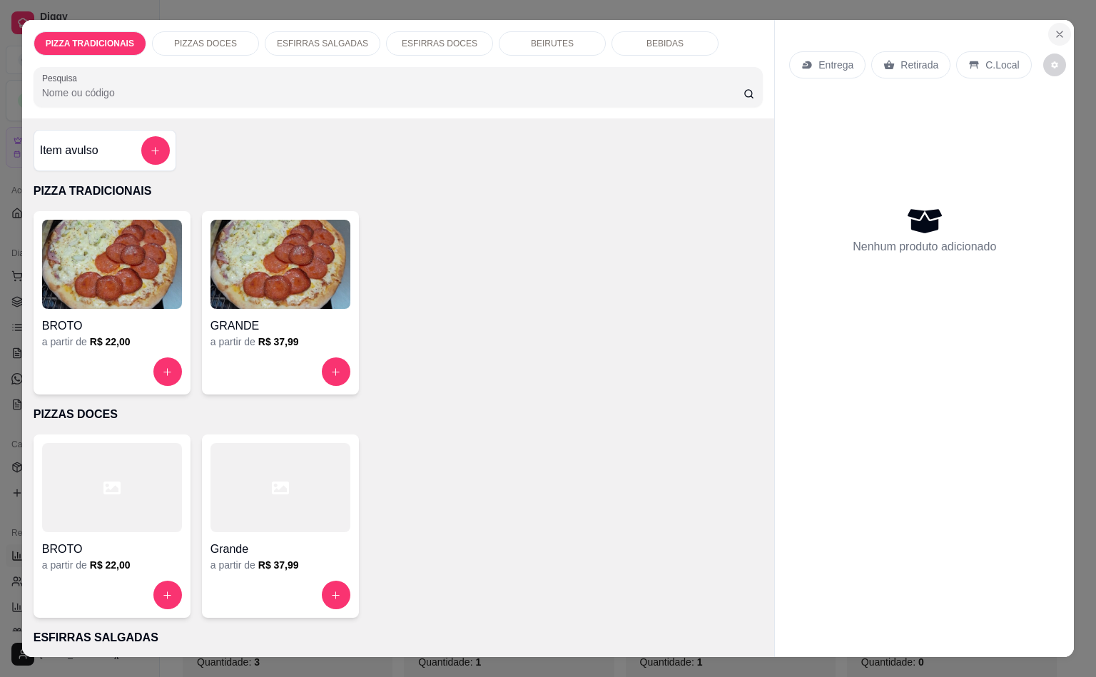
click at [1056, 23] on button "Close" at bounding box center [1059, 34] width 23 height 23
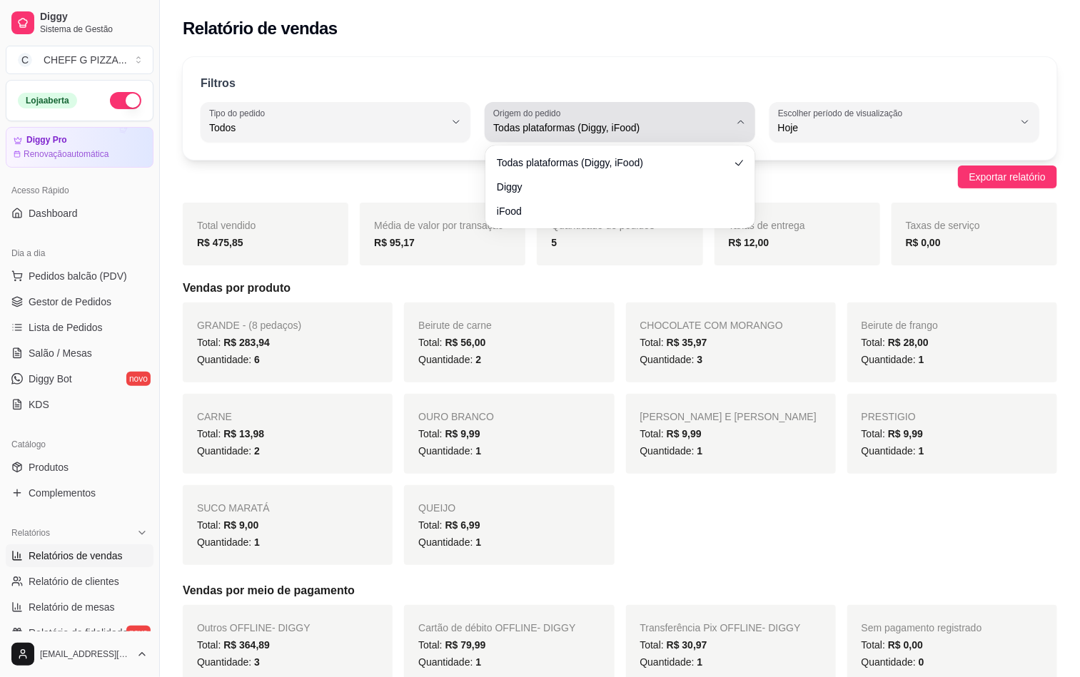
click at [549, 127] on span "Todas plataformas (Diggy, iFood)" at bounding box center [610, 128] width 235 height 14
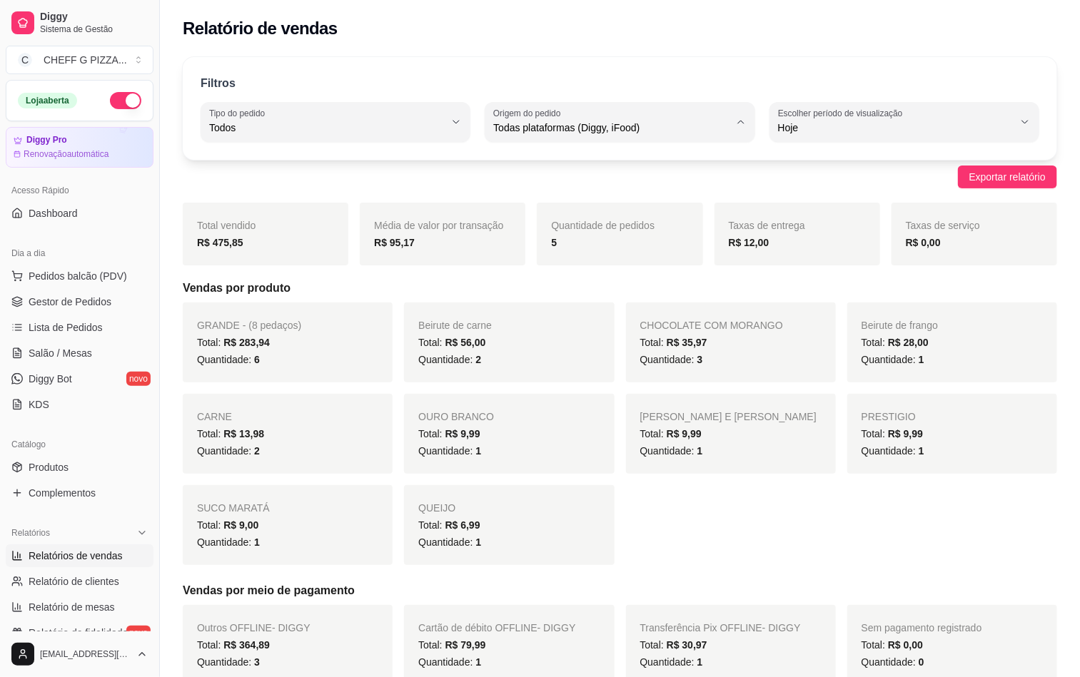
click at [502, 187] on span "Diggy" at bounding box center [613, 185] width 223 height 14
type input "DIGGY"
select select "DIGGY"
click at [414, 146] on div "Filtros ALL Tipo do pedido Todos Entrega Retirada Mesa Consumo local Tipo do pe…" at bounding box center [620, 108] width 874 height 103
click at [398, 140] on button "Tipo do pedido Todos" at bounding box center [336, 122] width 270 height 40
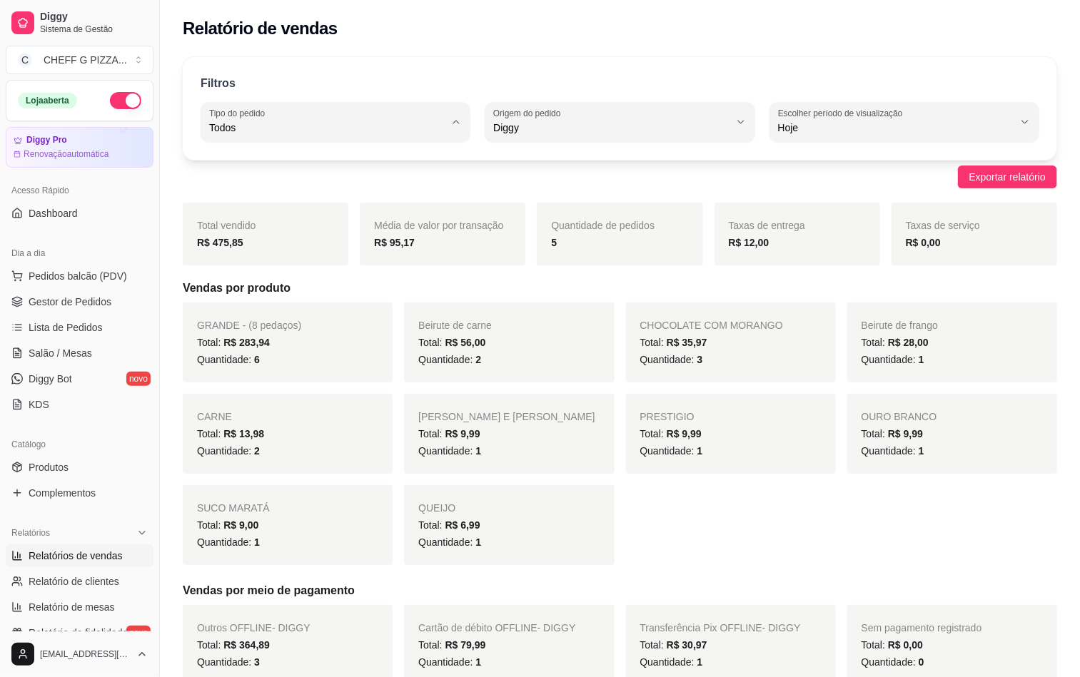
click at [315, 192] on span "Entrega" at bounding box center [328, 185] width 223 height 14
type input "DELIVERY"
select select "DELIVERY"
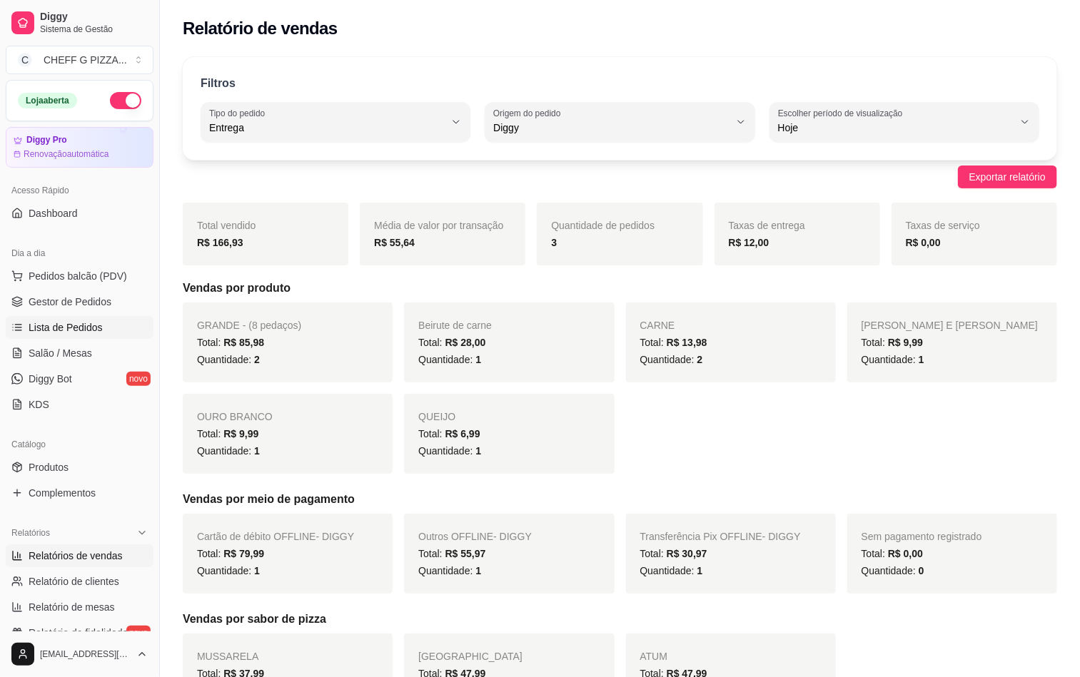
click at [35, 335] on span "Lista de Pedidos" at bounding box center [66, 327] width 74 height 14
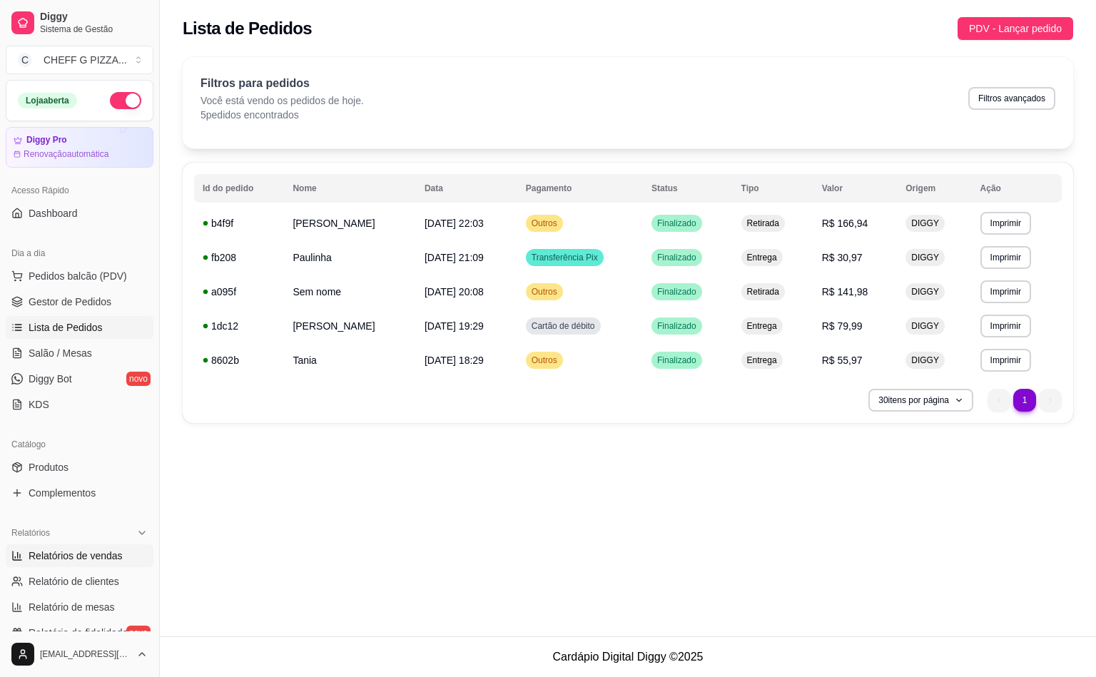
click at [79, 557] on span "Relatórios de vendas" at bounding box center [76, 556] width 94 height 14
select select "ALL"
select select "0"
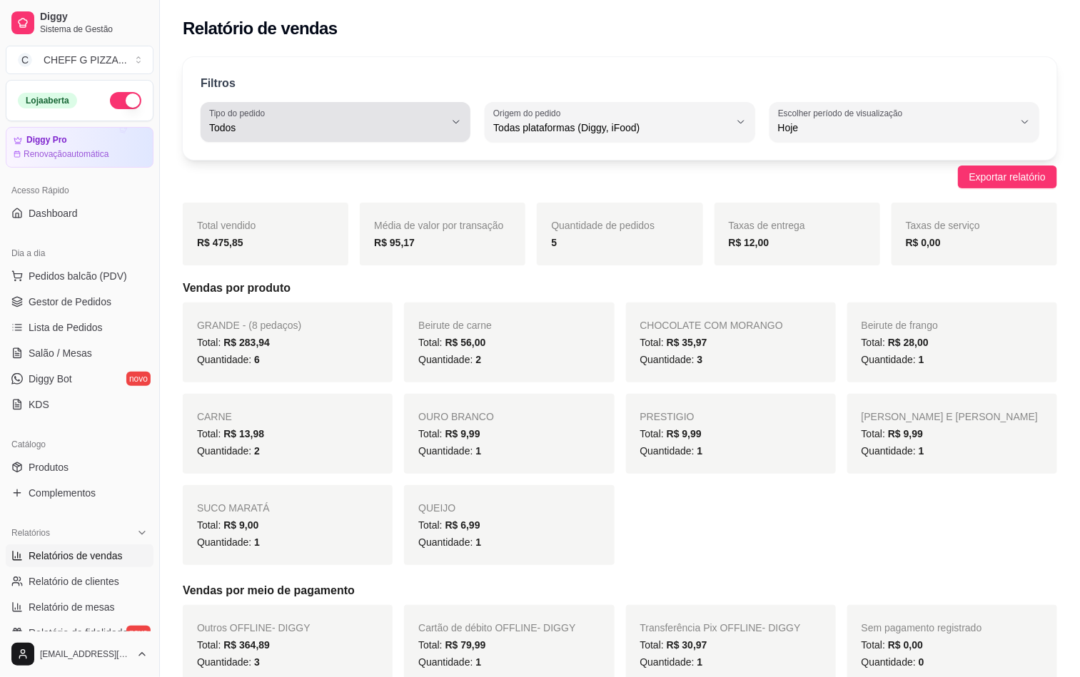
click at [313, 142] on div "Filtros ALL Tipo do pedido Todos Entrega Retirada Mesa Consumo local Tipo do pe…" at bounding box center [620, 108] width 874 height 103
click at [319, 121] on span "Todos" at bounding box center [326, 128] width 235 height 14
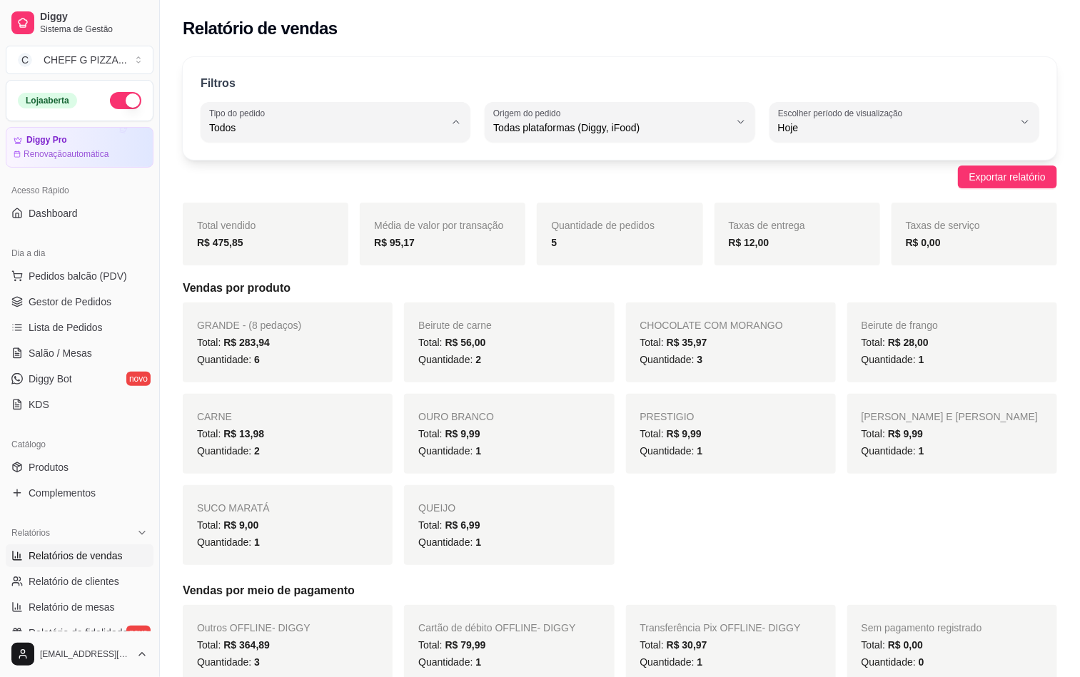
click at [306, 189] on span "Entrega" at bounding box center [328, 185] width 223 height 14
type input "DELIVERY"
select select "DELIVERY"
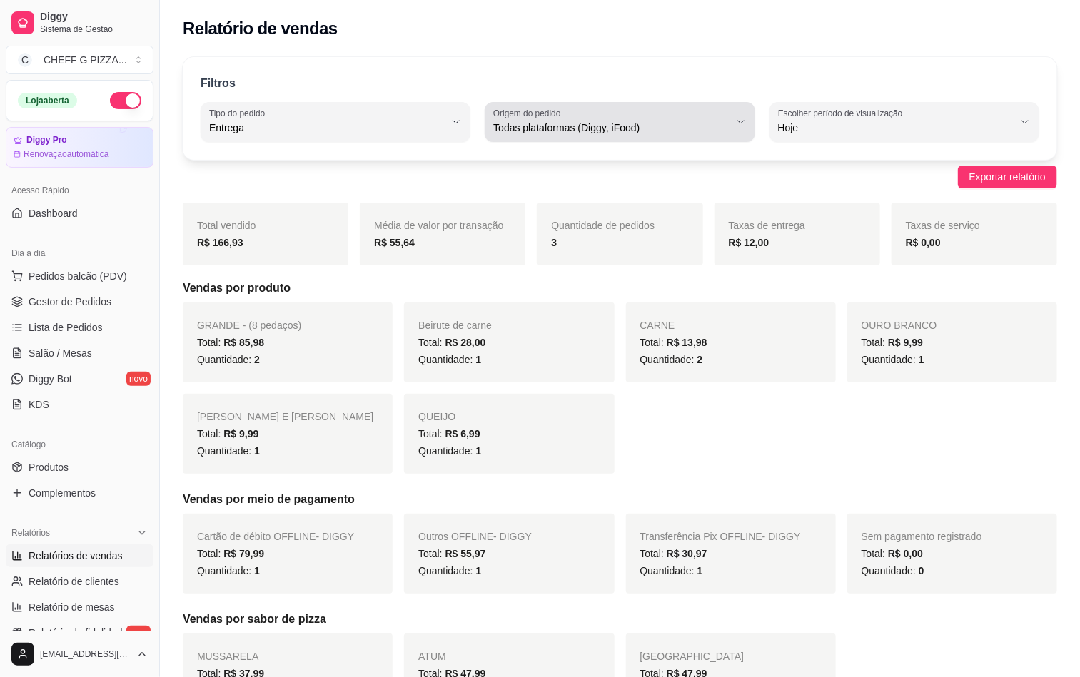
click at [562, 118] on label "Origem do pedido" at bounding box center [529, 113] width 72 height 12
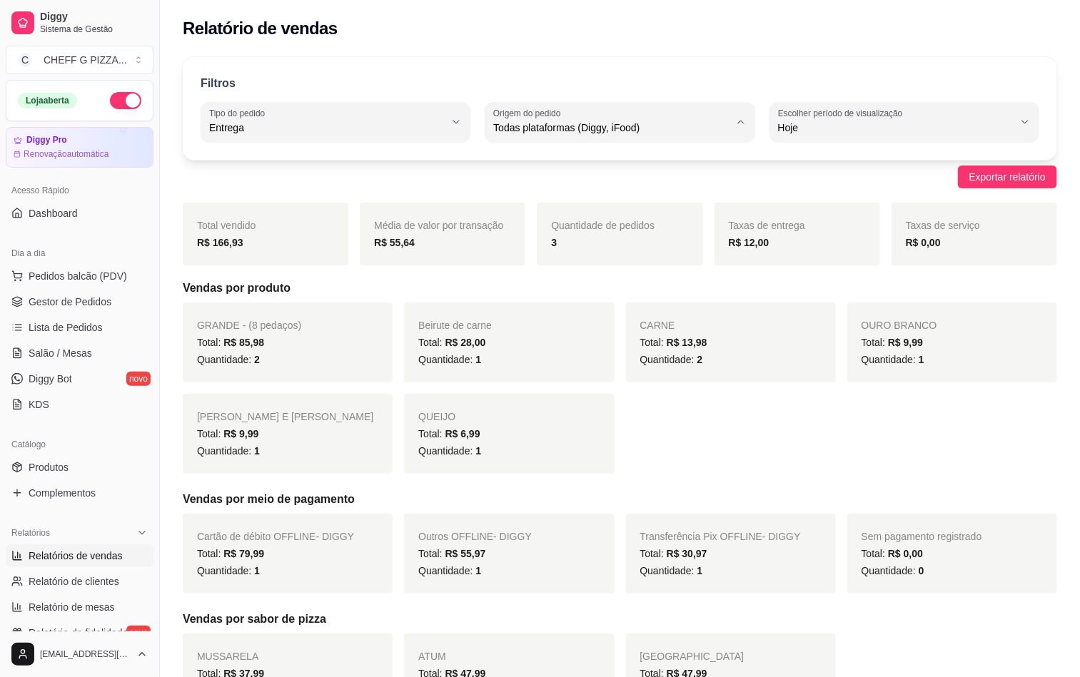
click at [529, 178] on li "Diggy" at bounding box center [620, 185] width 248 height 22
type input "DIGGY"
select select "DIGGY"
